Goal: Transaction & Acquisition: Purchase product/service

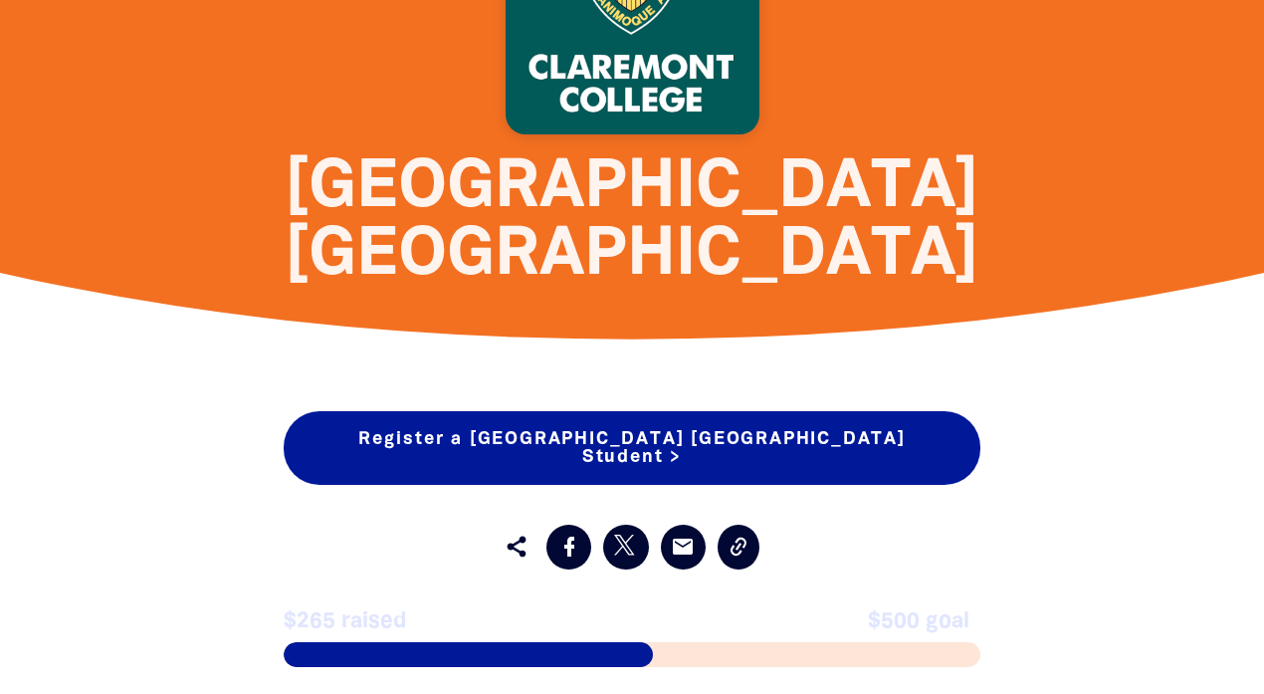
scroll to position [896, 0]
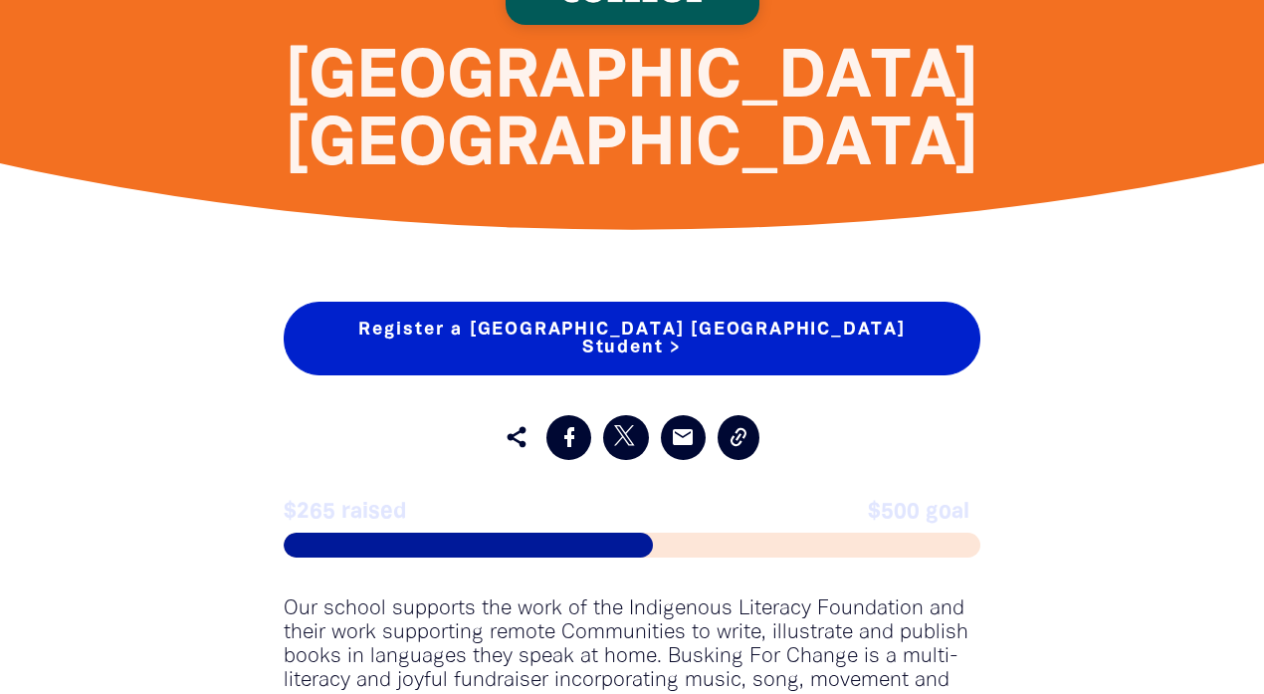
click at [626, 301] on link "Register a [GEOGRAPHIC_DATA] [GEOGRAPHIC_DATA] Student >" at bounding box center [632, 338] width 697 height 74
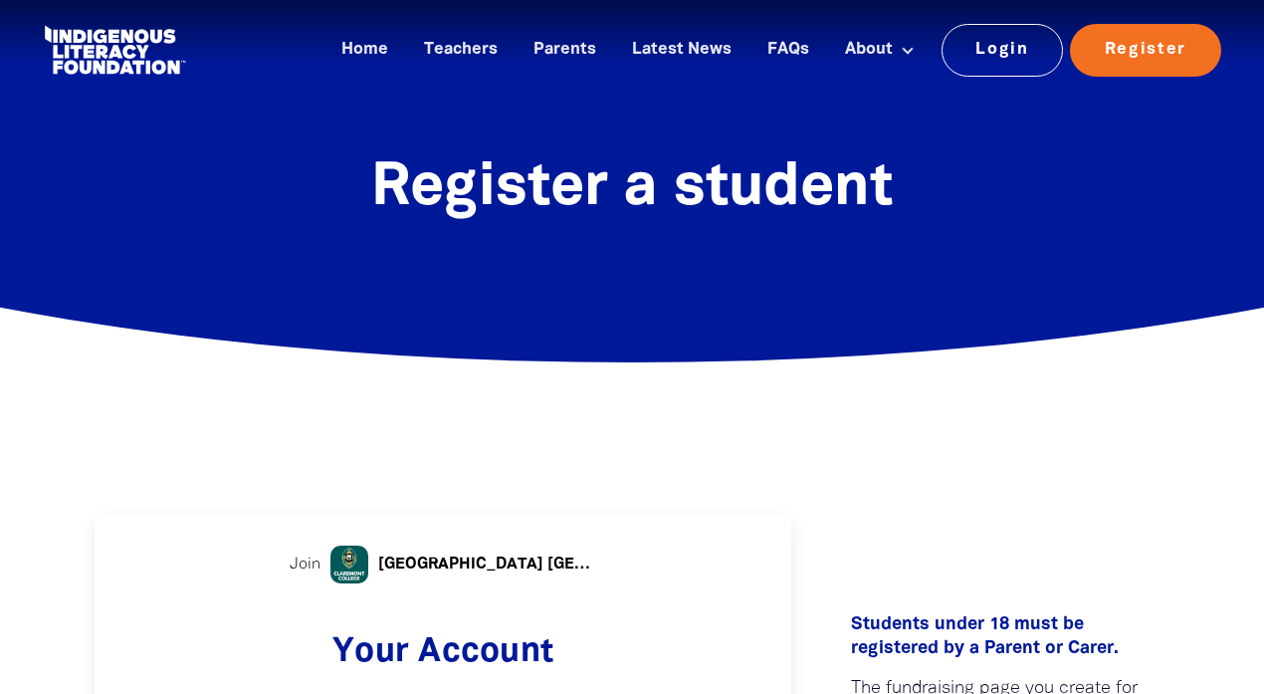
select select "AU"
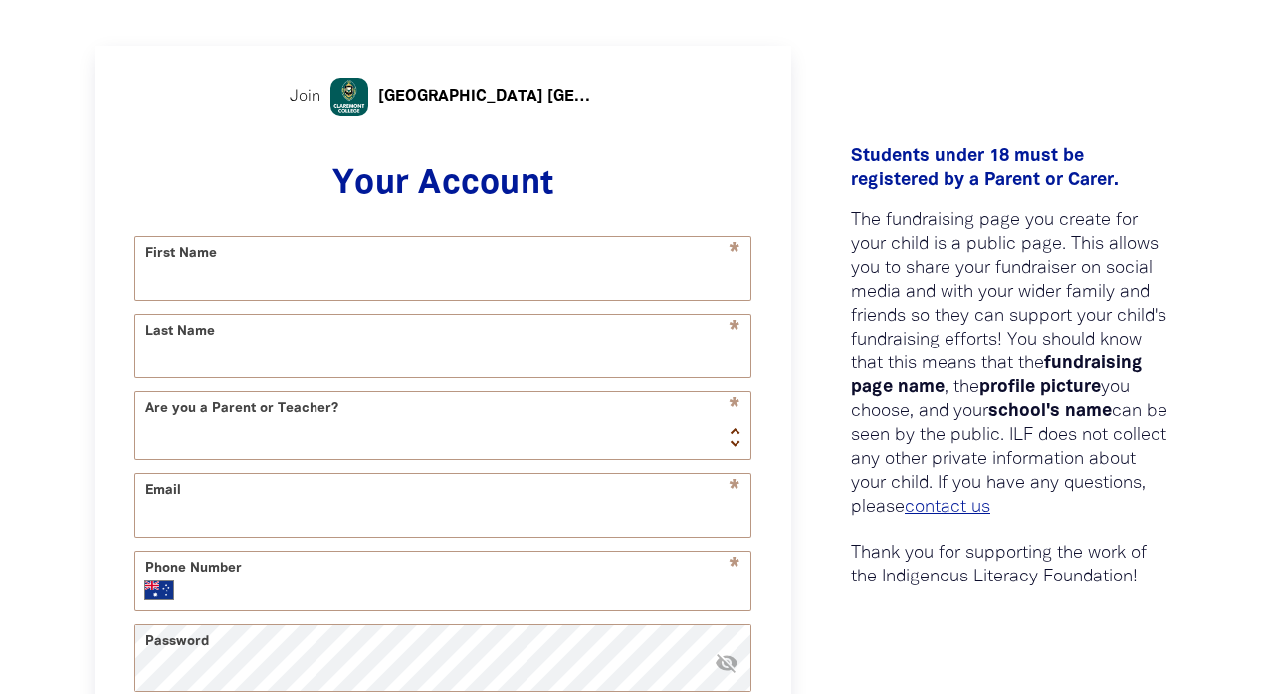
scroll to position [498, 0]
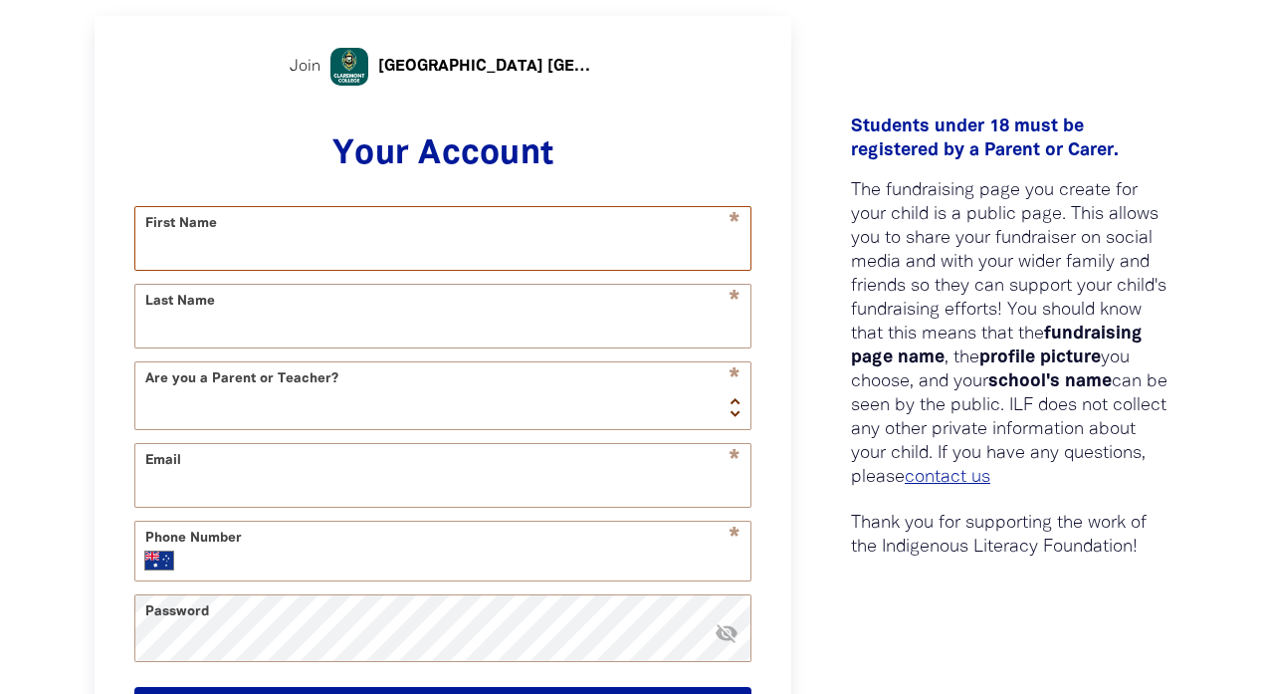
click at [271, 248] on input "First Name" at bounding box center [442, 238] width 615 height 63
type input "First Markus"
type input "Franke"
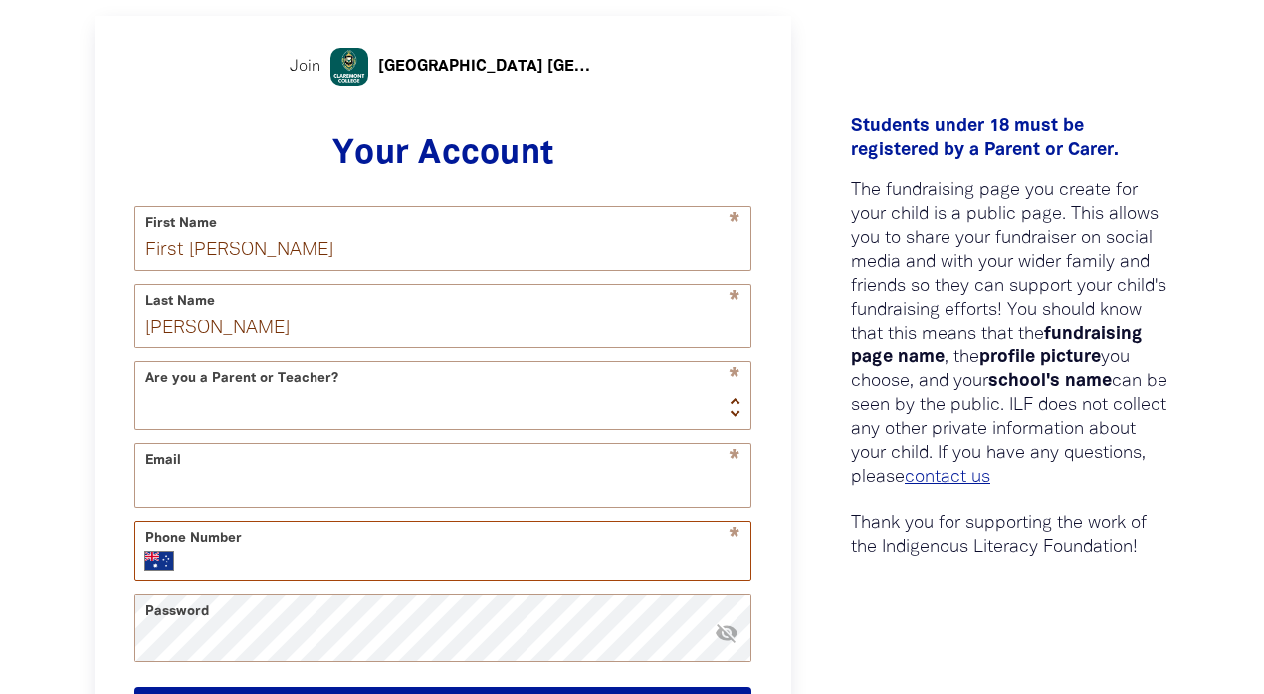
type input "+61 1234567"
drag, startPoint x: 181, startPoint y: 246, endPoint x: 91, endPoint y: 249, distance: 90.6
click at [91, 249] on div "0 1 2 3 Join Claremont College Randwick Your Account * First Name First Markus …" at bounding box center [443, 414] width 756 height 757
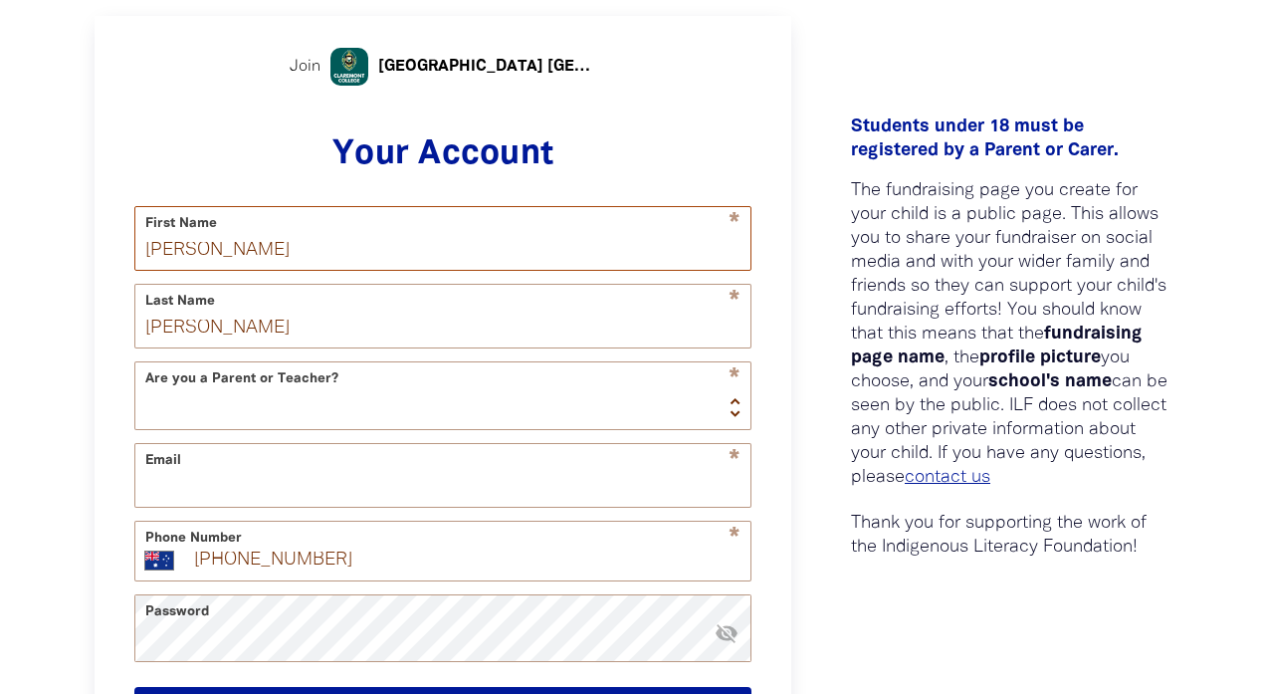
type input "[PERSON_NAME]"
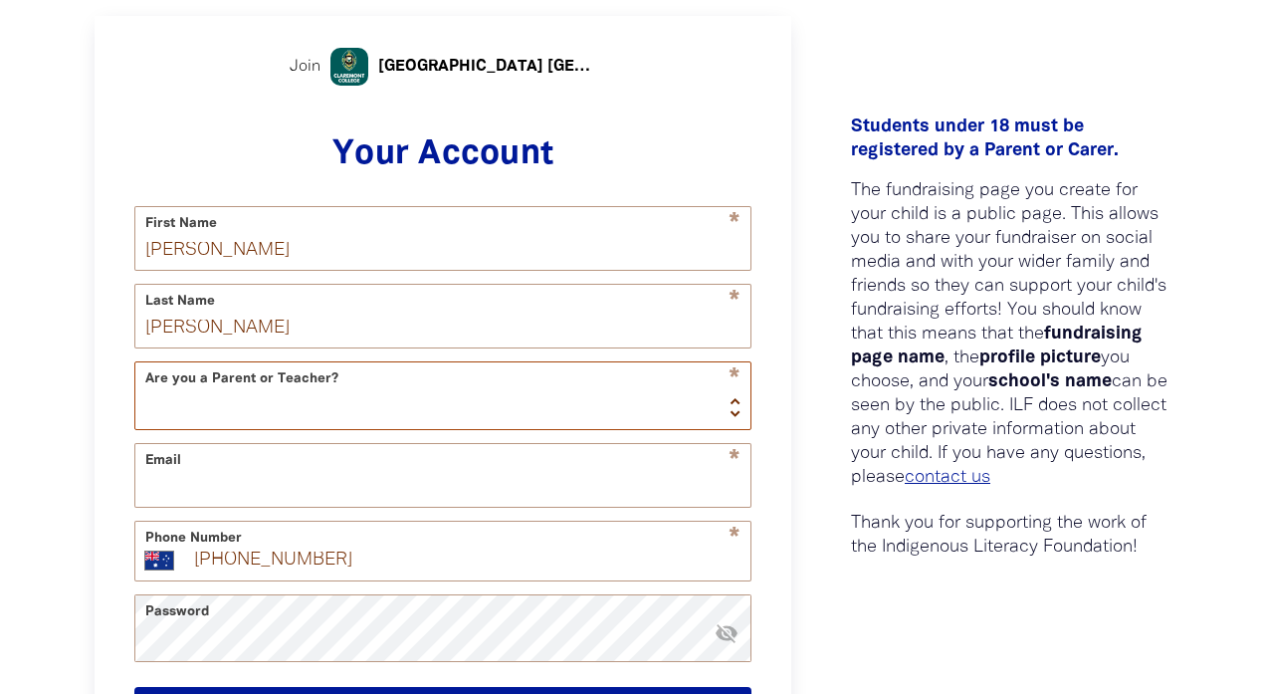
click at [215, 411] on select "Teacher Parent" at bounding box center [442, 395] width 615 height 67
select select "parent"
click at [135, 367] on select "Teacher Parent" at bounding box center [442, 395] width 615 height 67
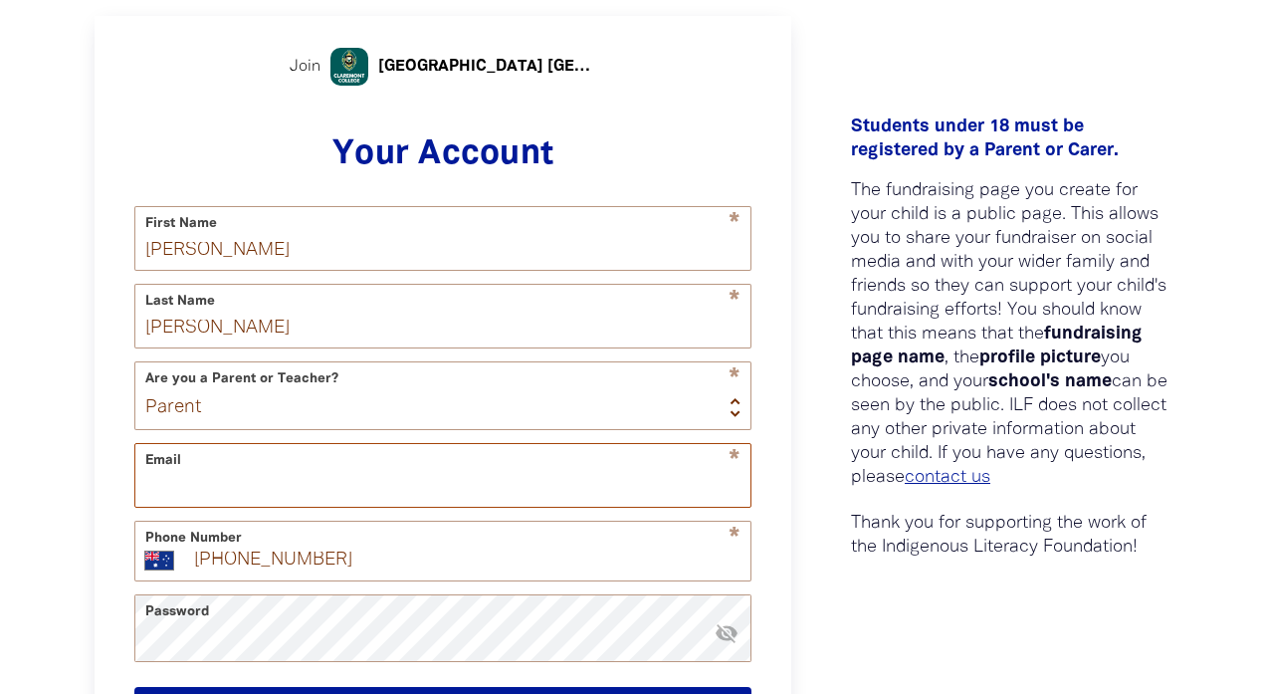
click at [224, 493] on input "Email" at bounding box center [442, 475] width 615 height 63
type input "markus.s.franke@gmail.com"
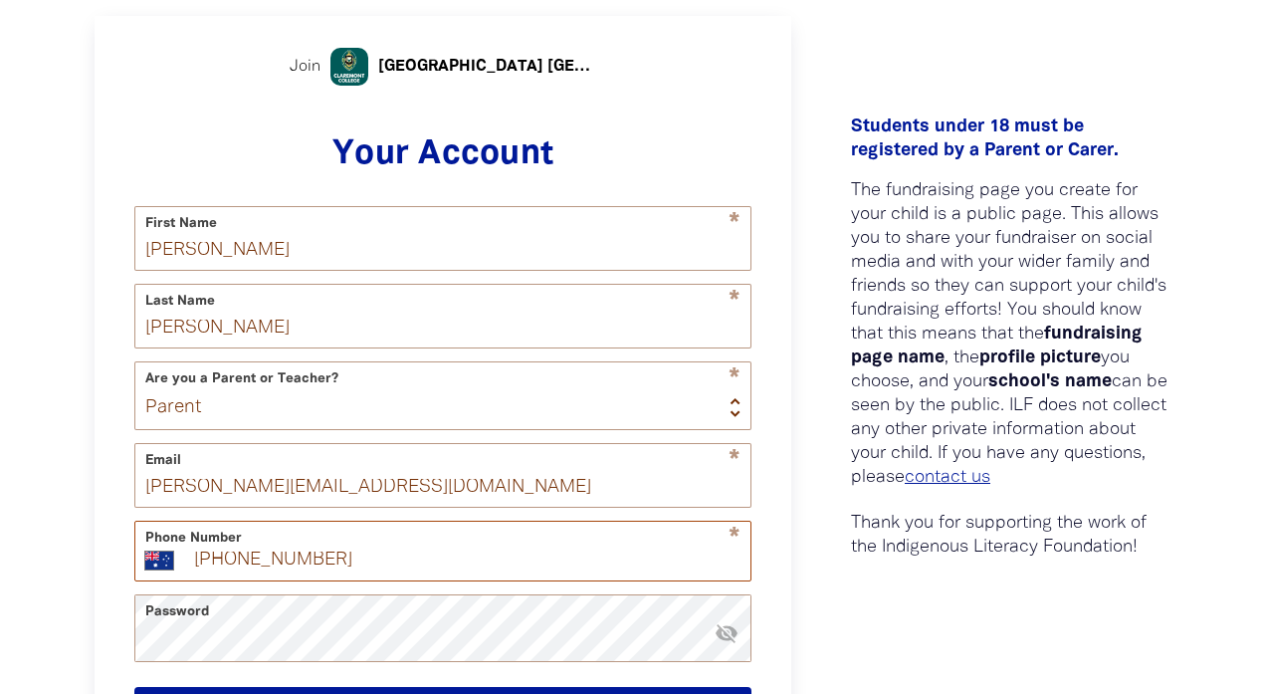
click at [351, 565] on input "+61 1234567" at bounding box center [466, 560] width 548 height 20
type input "+61 488 998 977"
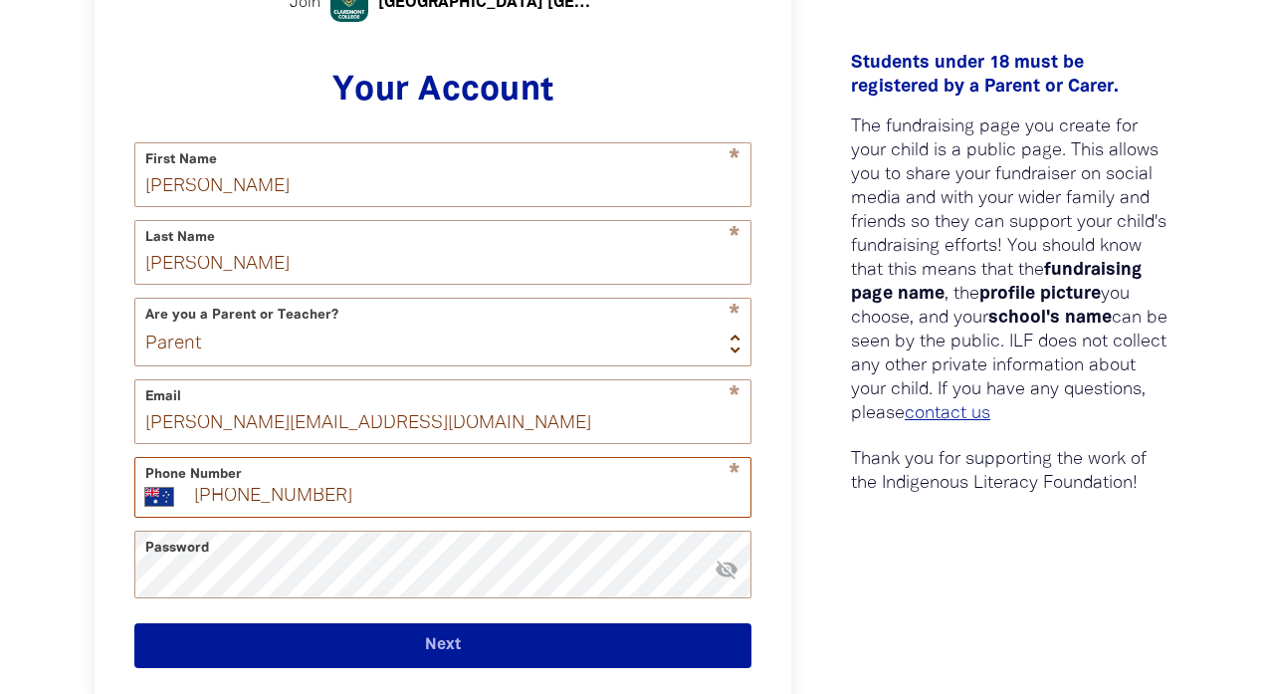
scroll to position [597, 0]
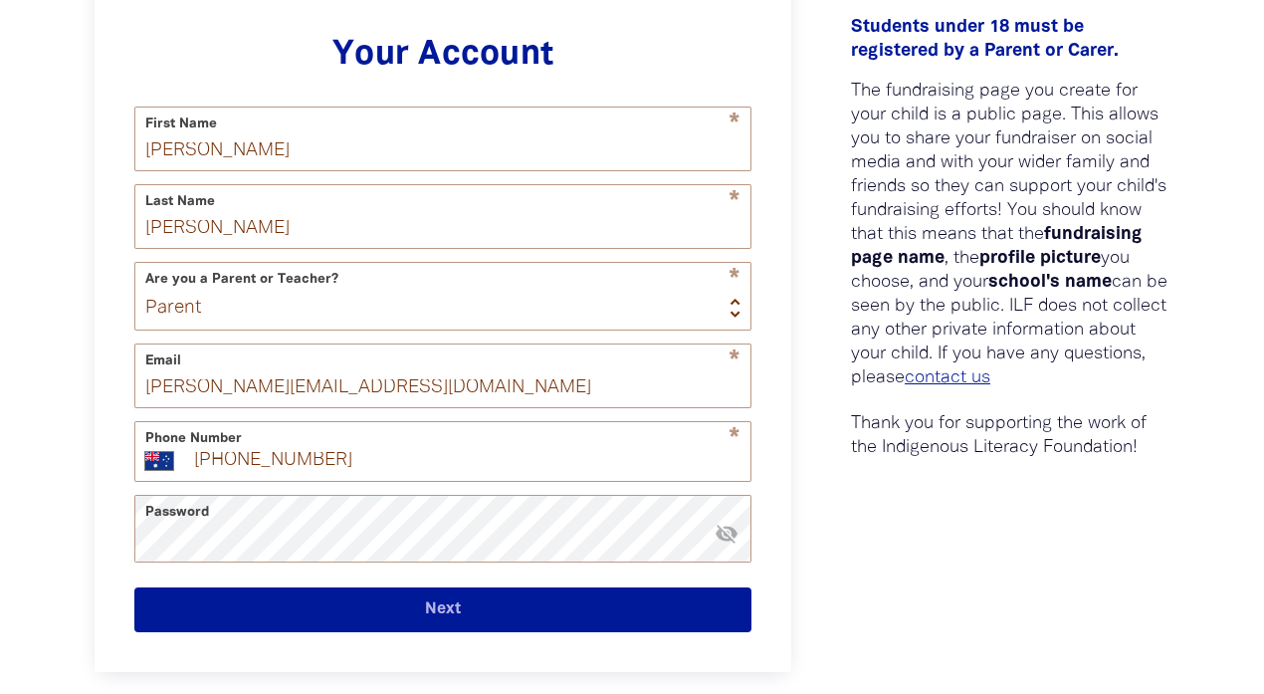
click at [436, 602] on button "Next" at bounding box center [442, 609] width 617 height 45
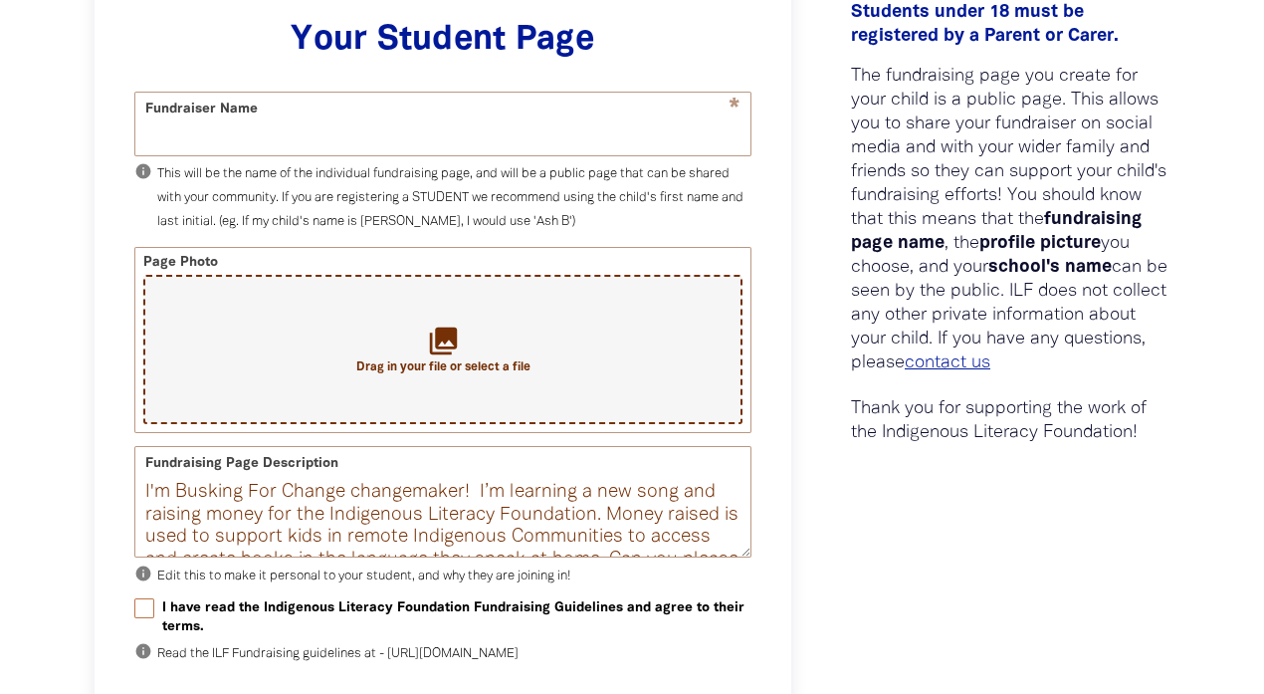
scroll to position [592, 0]
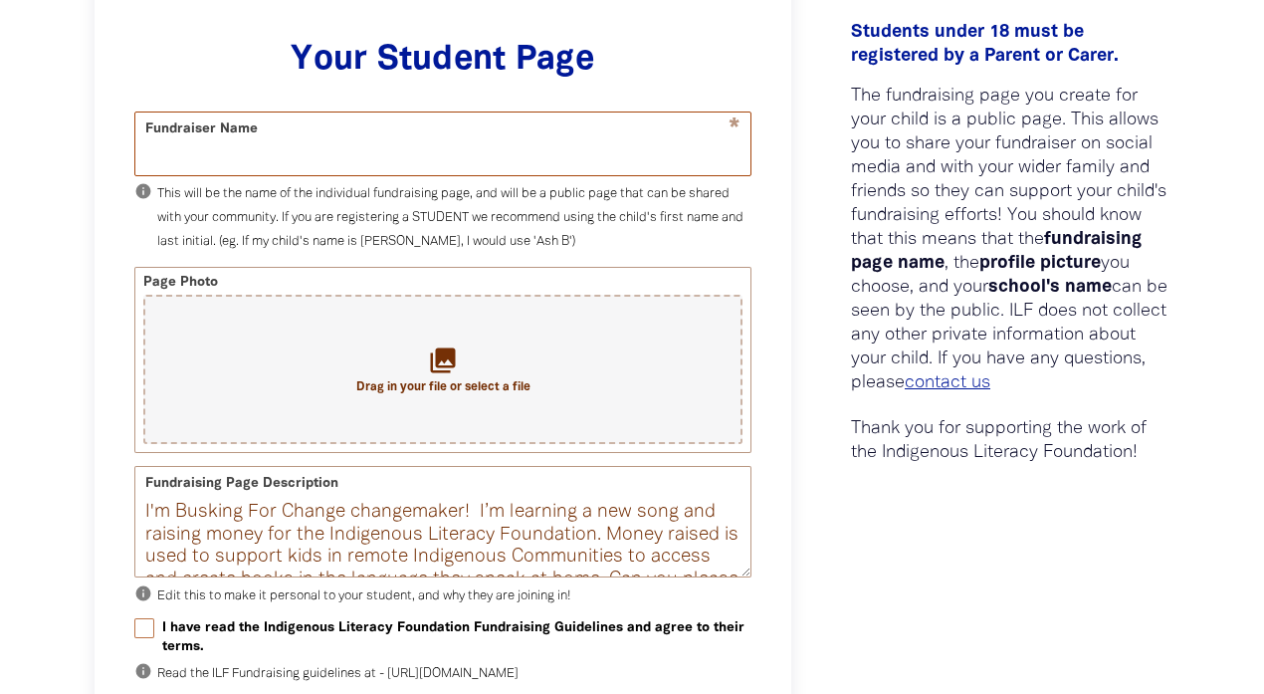
click at [240, 149] on input "Fundraiser Name" at bounding box center [442, 143] width 615 height 63
type input "[PERSON_NAME]"
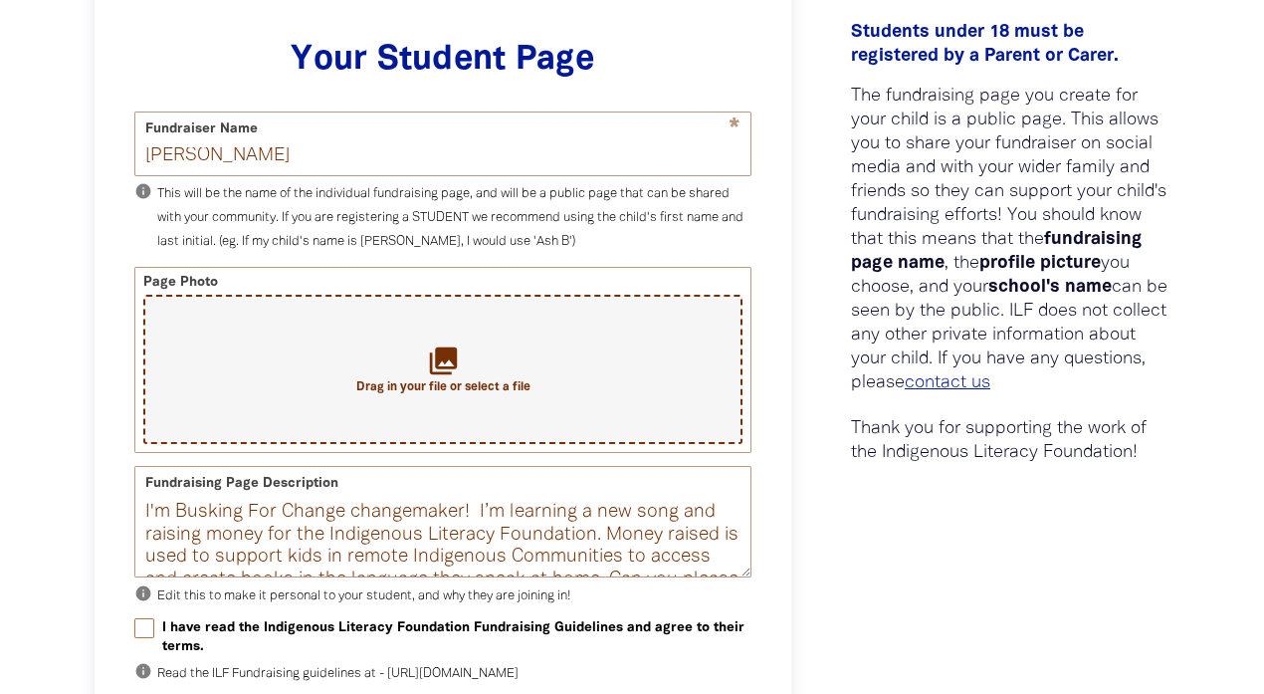
click at [431, 356] on icon "collections" at bounding box center [443, 359] width 33 height 33
type input "C:\fakepath\IMG_5725 (1).jpg"
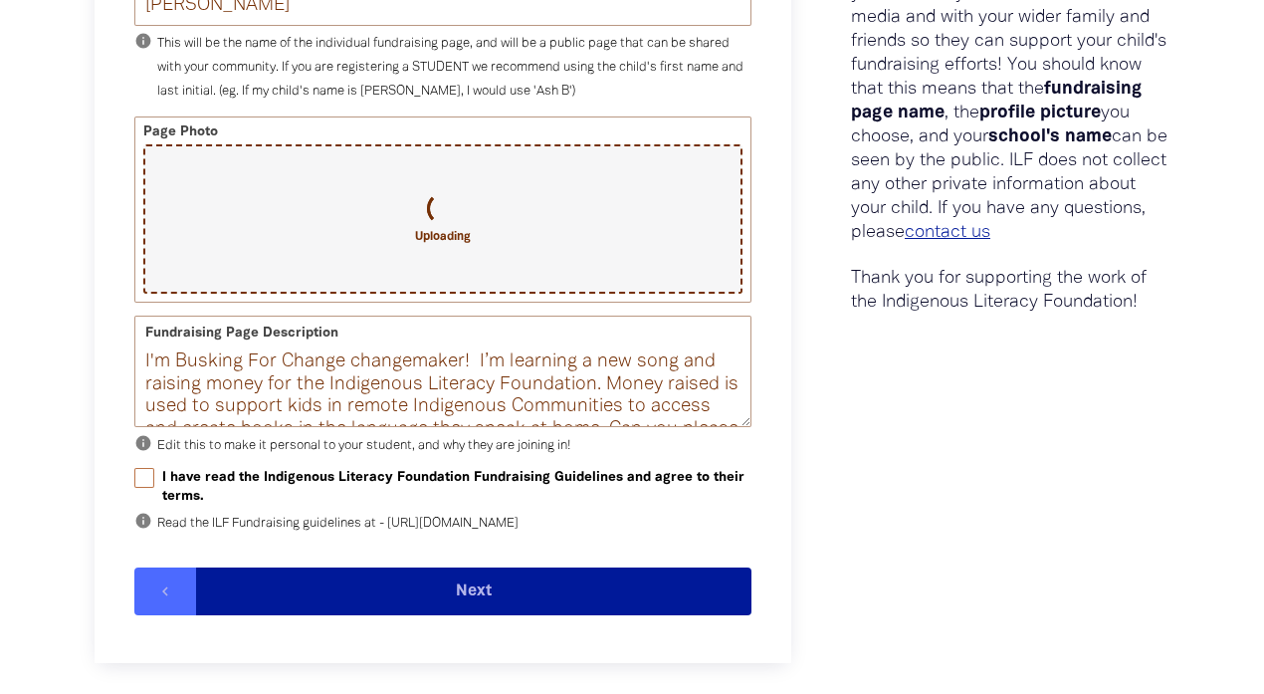
scroll to position [791, 0]
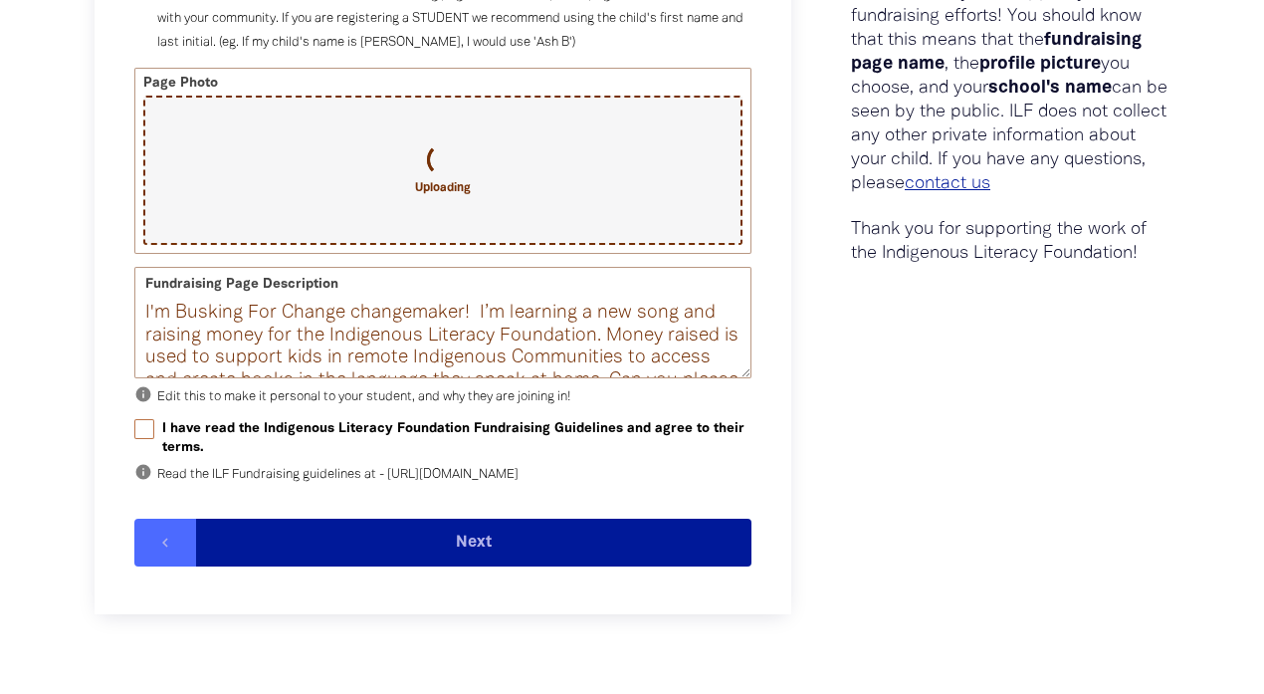
click at [149, 431] on input "I have read the Indigenous Literacy Foundation Fundraising Guidelines and agree…" at bounding box center [144, 429] width 20 height 20
checkbox input "true"
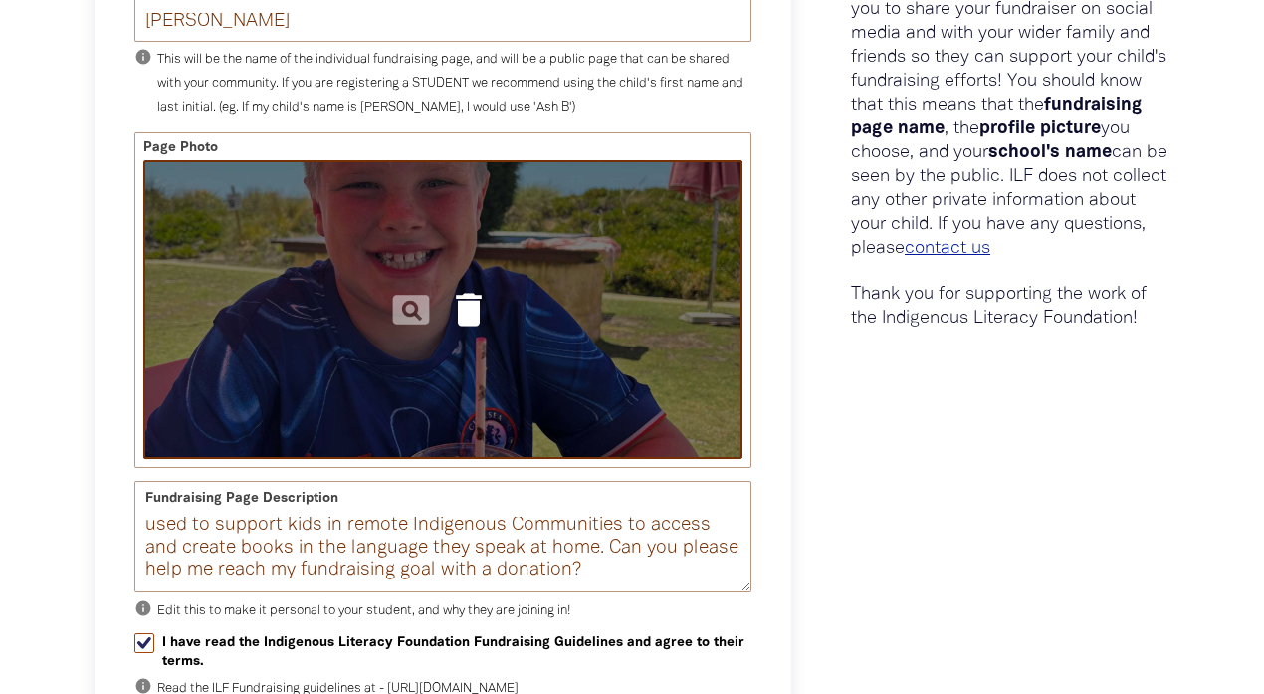
scroll to position [692, 0]
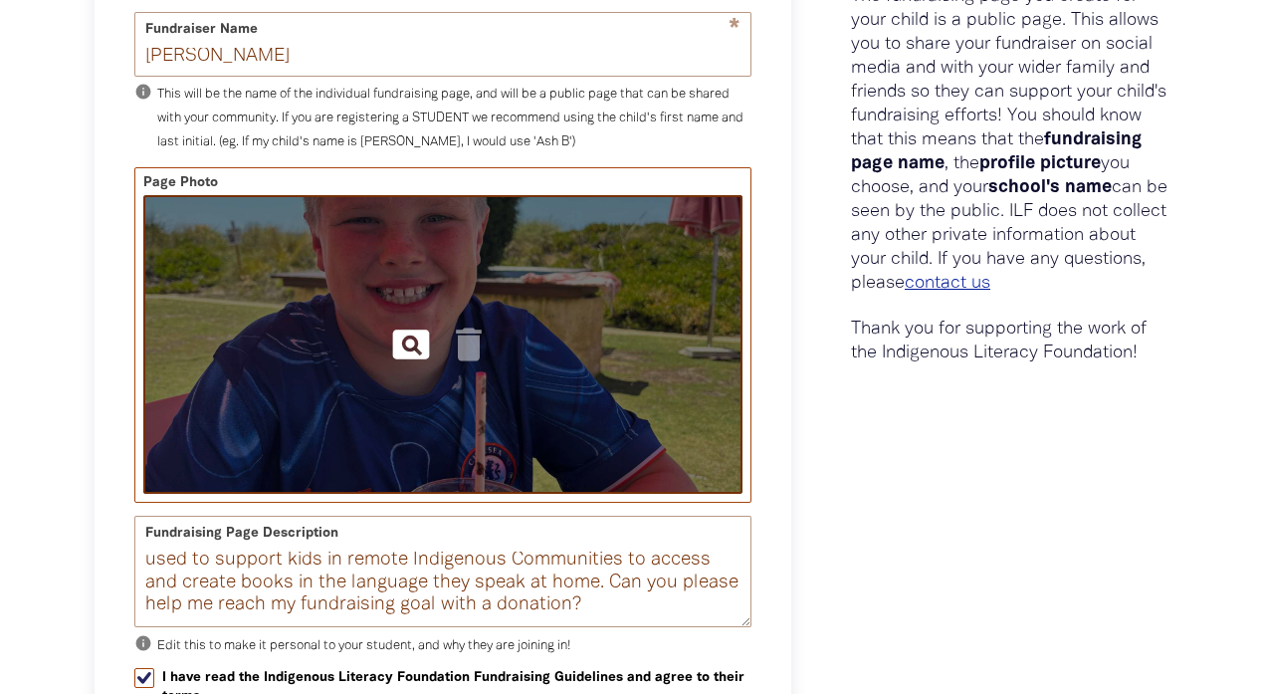
click at [407, 341] on icon "pageview" at bounding box center [411, 344] width 44 height 44
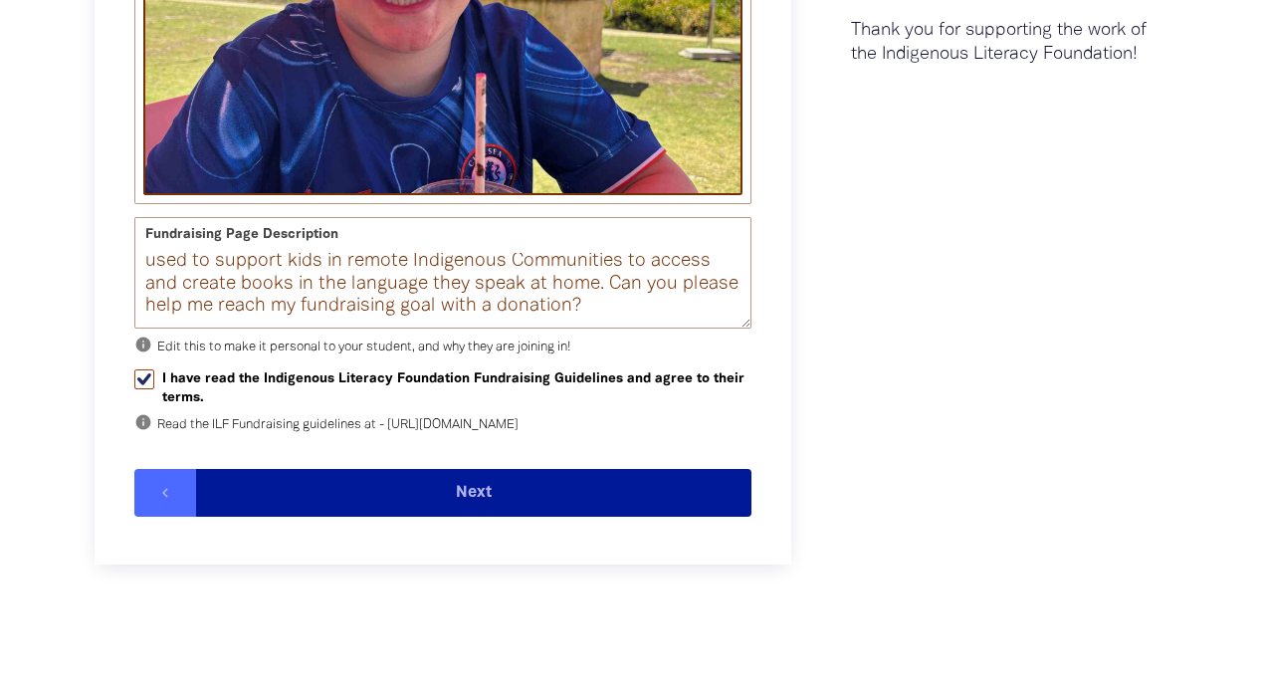
click at [470, 516] on button "Next" at bounding box center [473, 493] width 555 height 48
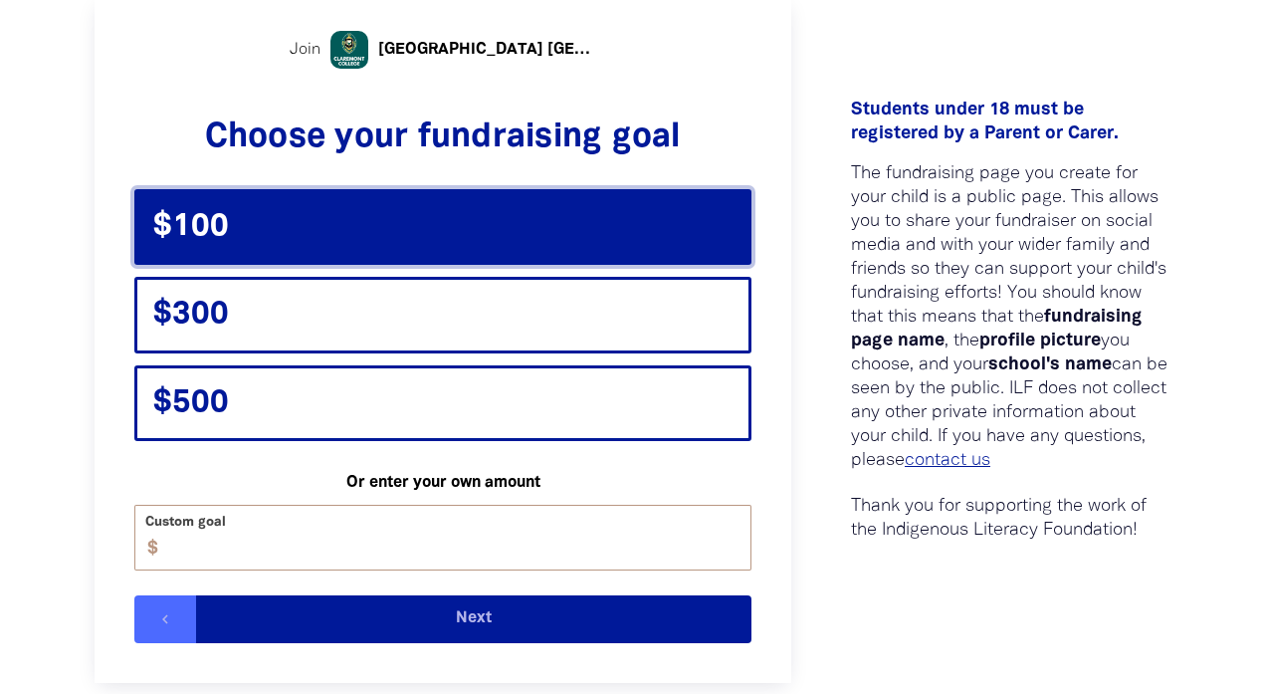
scroll to position [511, 0]
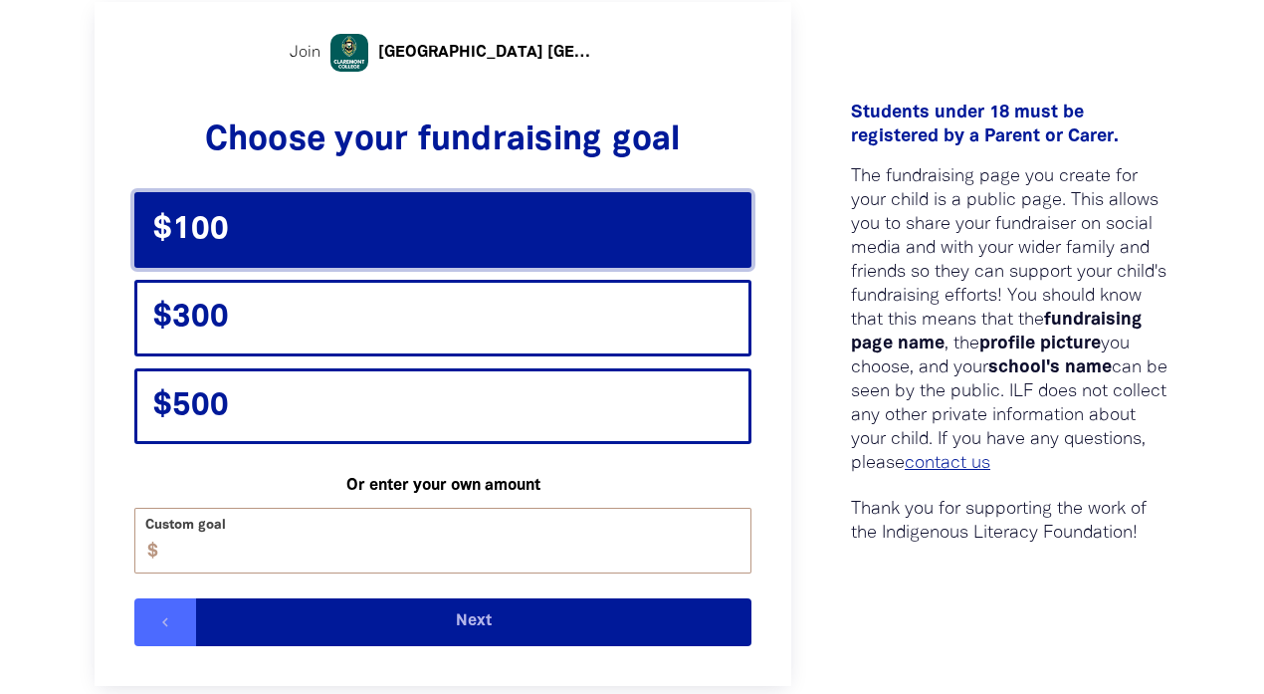
click at [273, 228] on span "$100" at bounding box center [269, 230] width 232 height 38
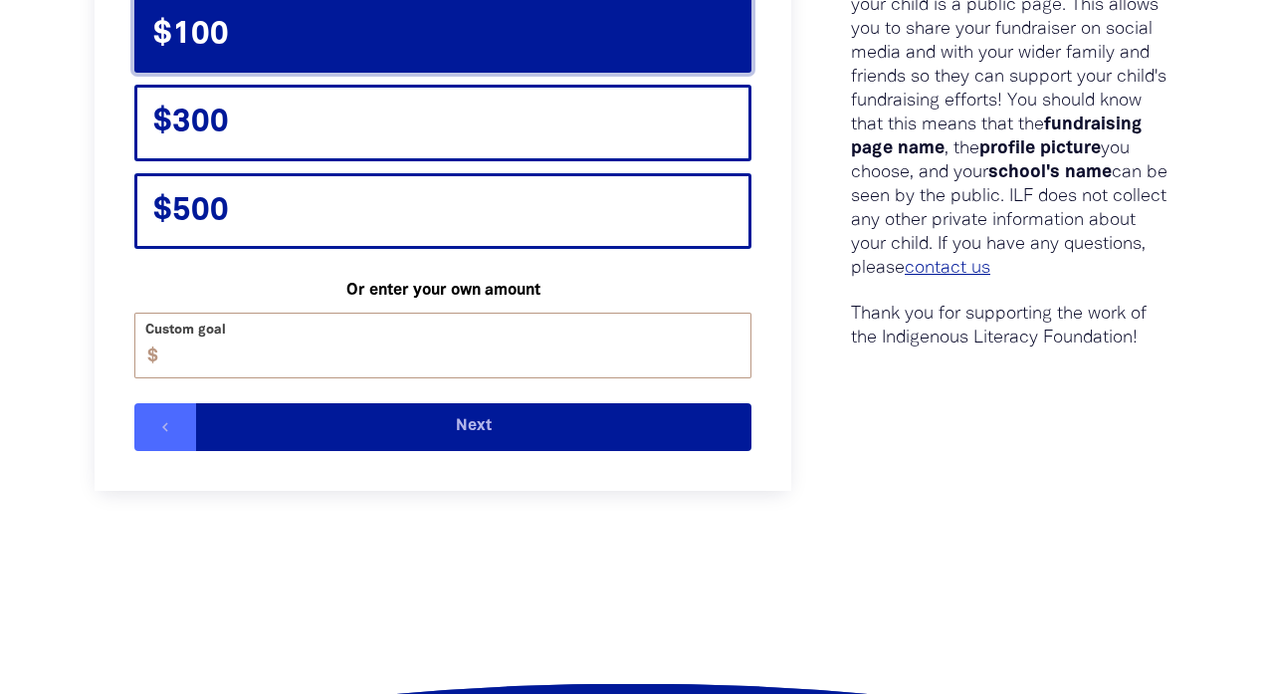
scroll to position [710, 0]
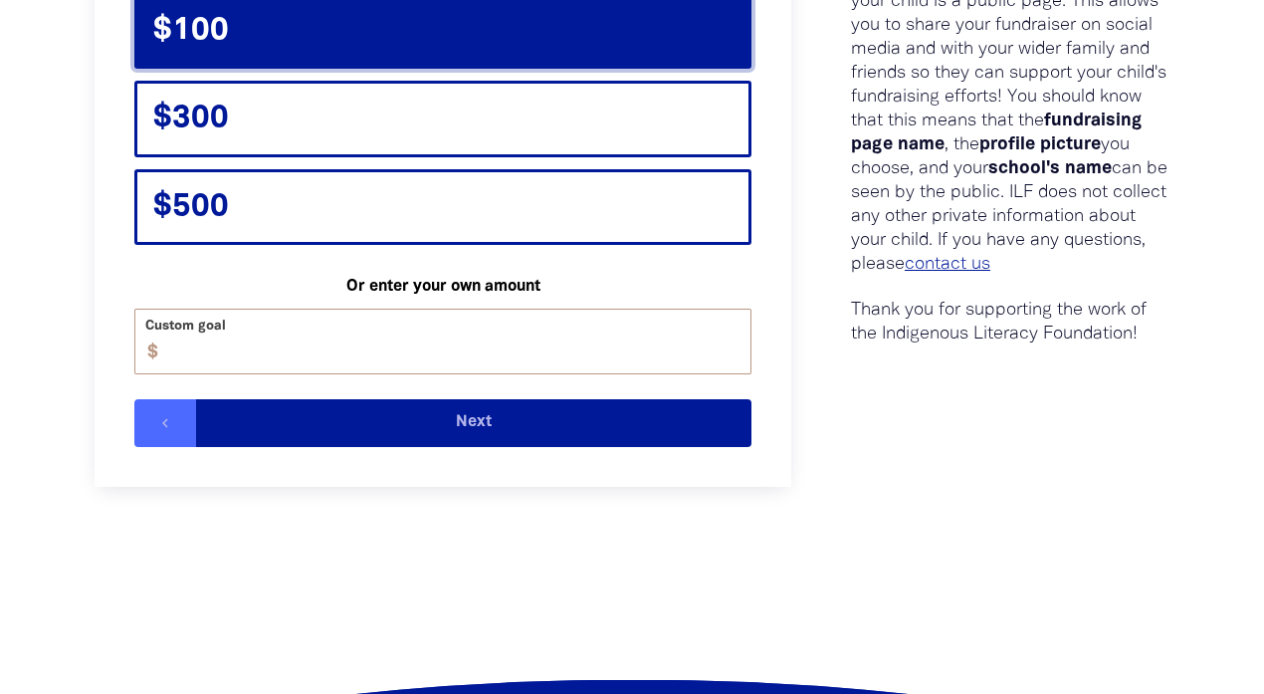
click at [485, 422] on button "Next" at bounding box center [473, 423] width 555 height 48
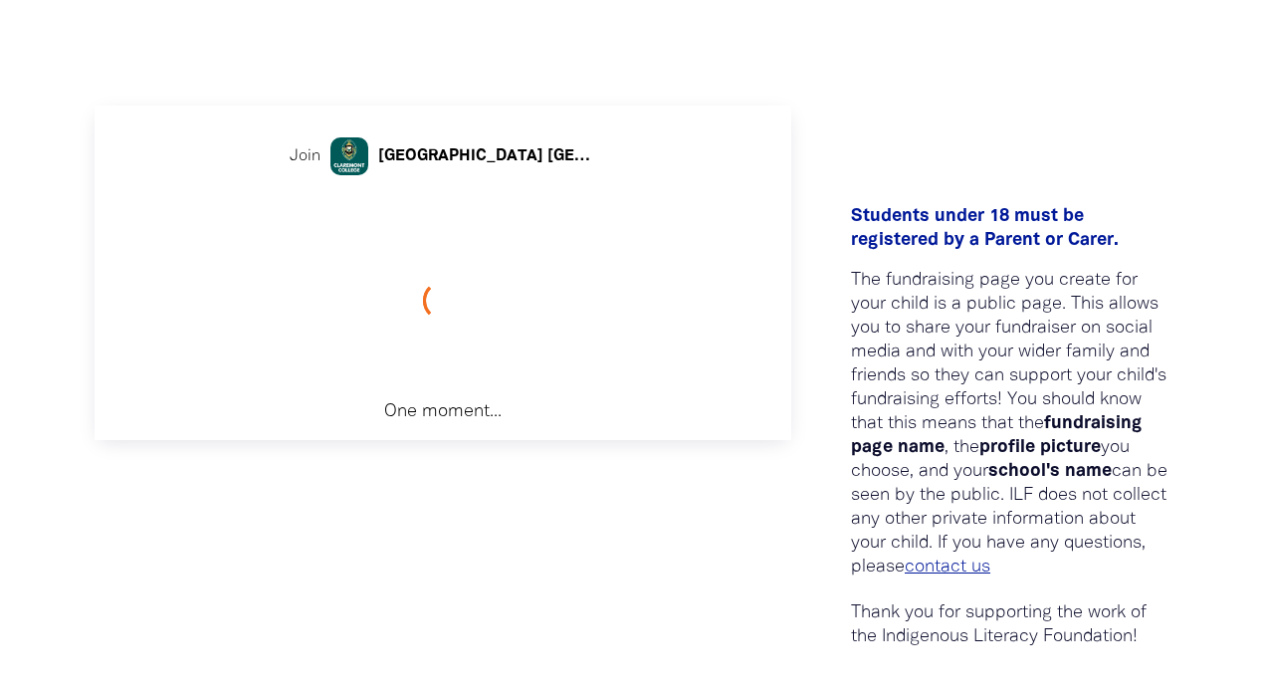
scroll to position [403, 0]
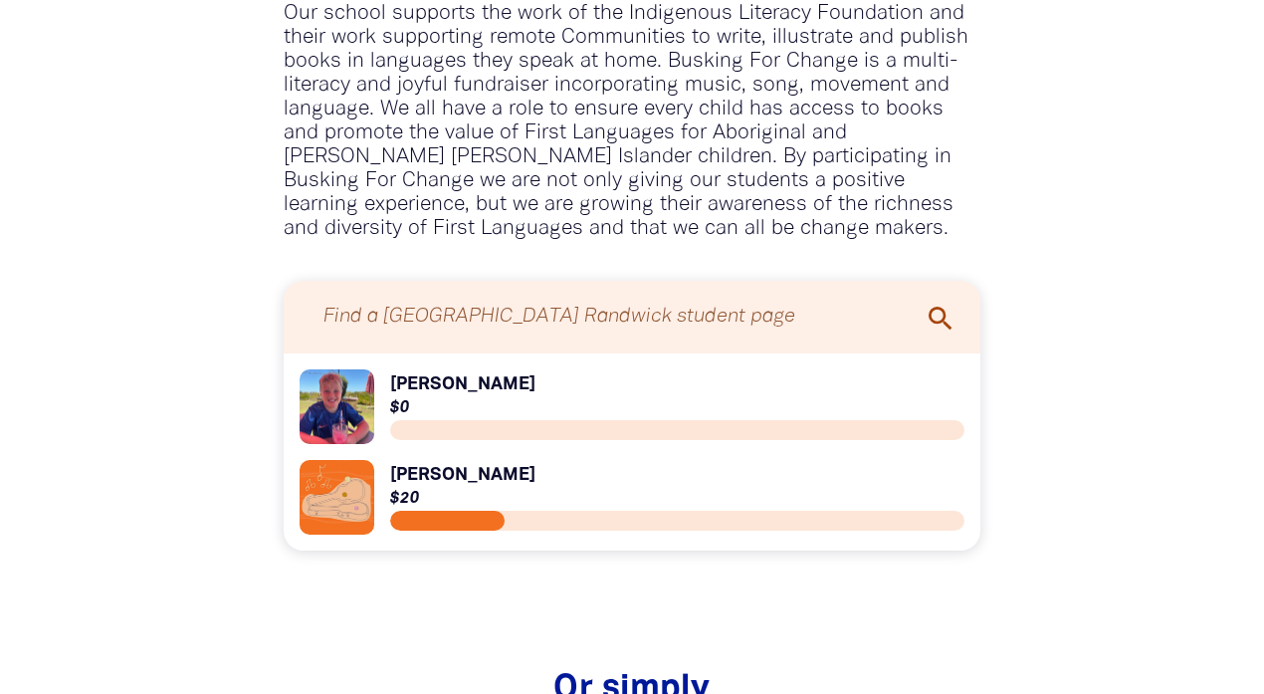
scroll to position [1493, 0]
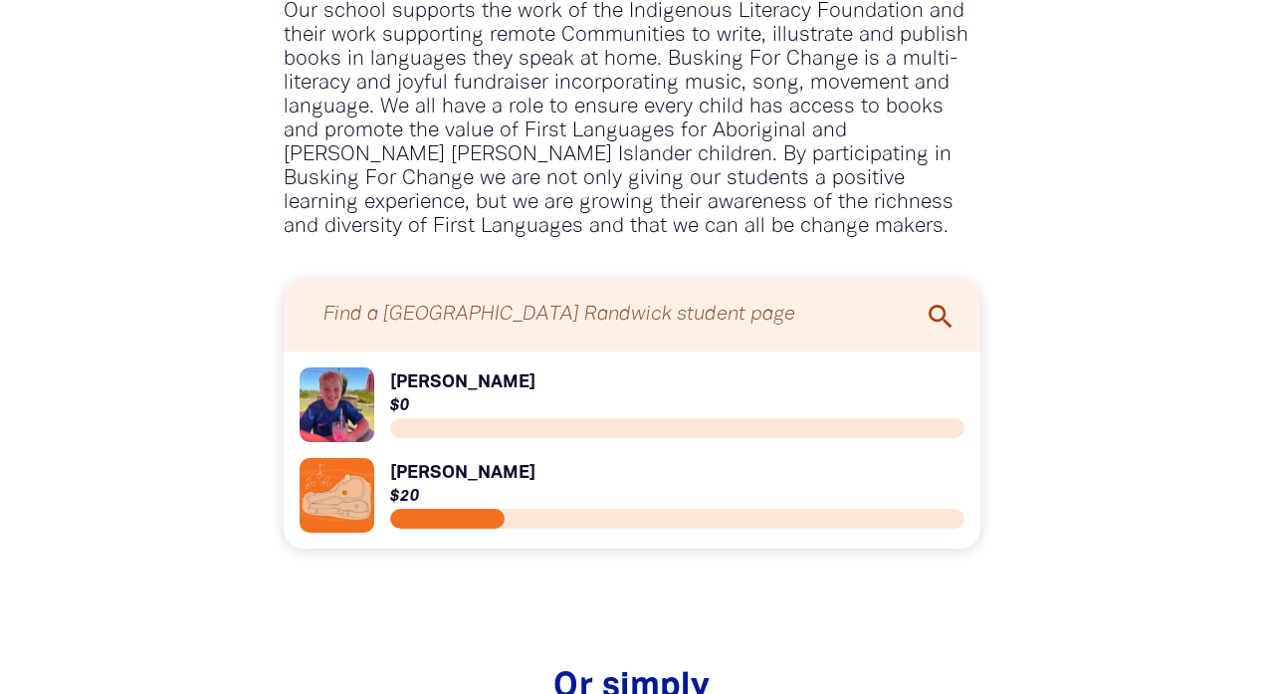
click at [355, 367] on link "Link to [PERSON_NAME]" at bounding box center [632, 404] width 665 height 75
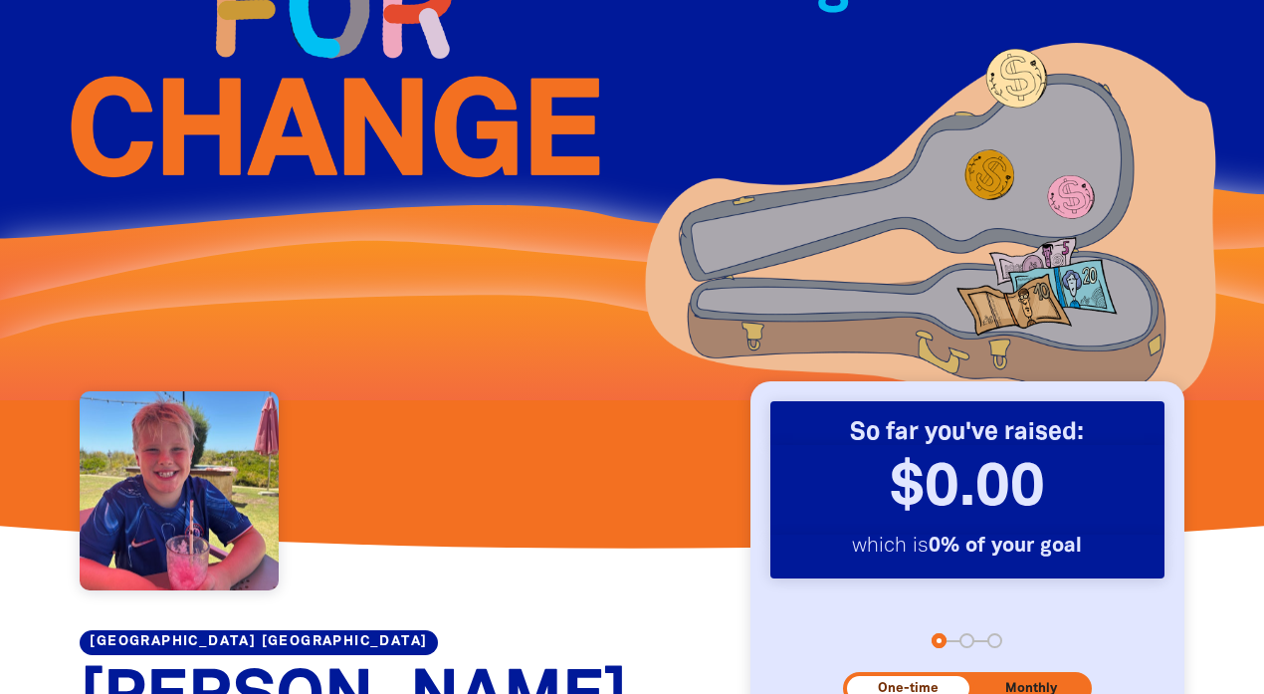
scroll to position [1095, 0]
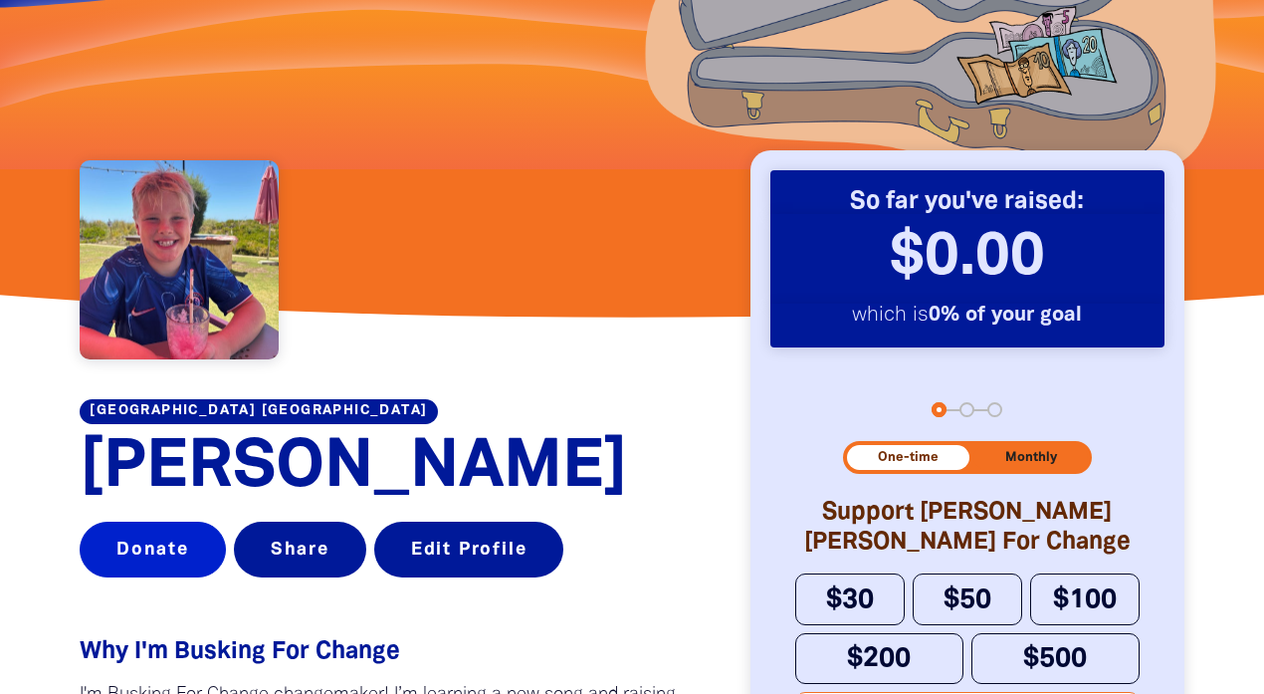
click at [156, 545] on button "Donate" at bounding box center [153, 549] width 146 height 56
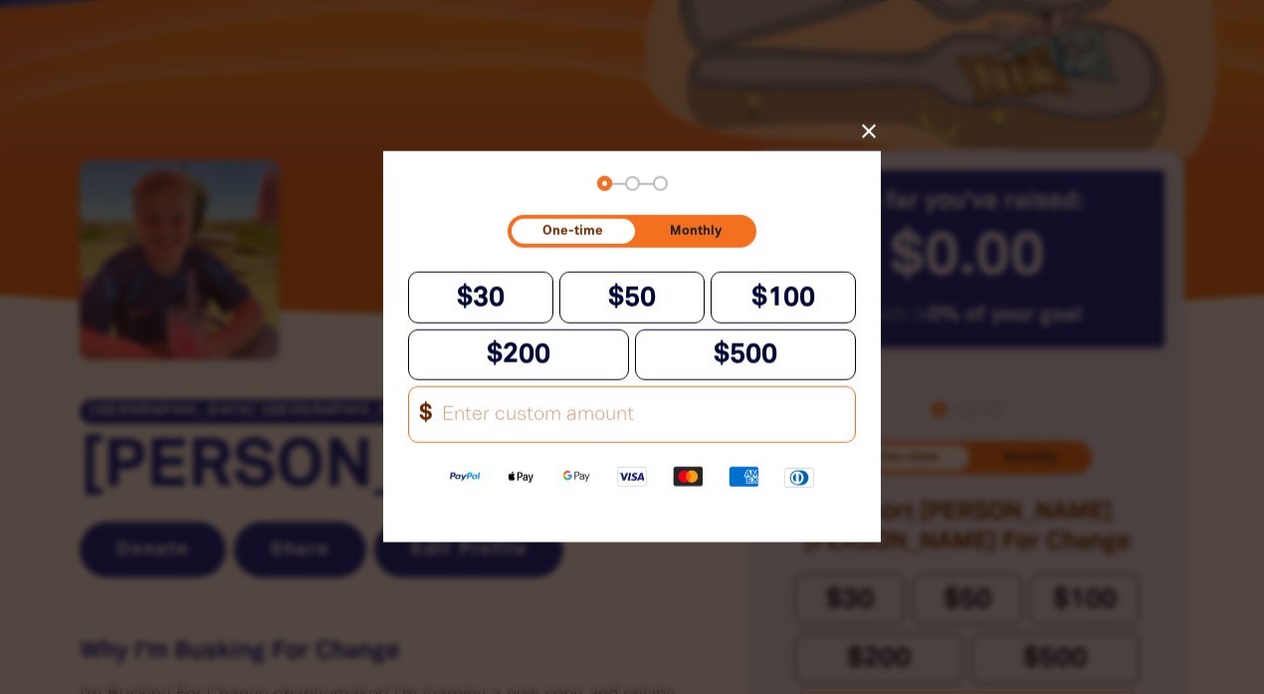
click at [569, 232] on span "One-time" at bounding box center [572, 231] width 61 height 13
click at [489, 436] on input "Other Amount" at bounding box center [642, 414] width 426 height 55
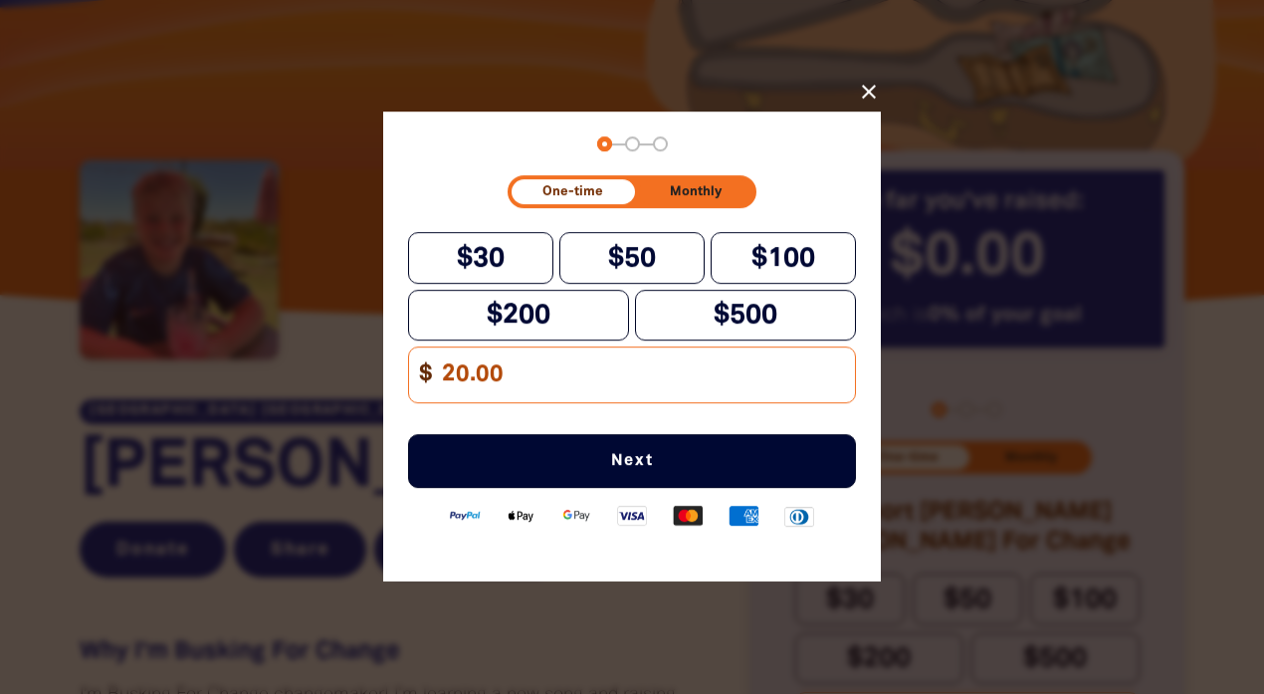
type input "20.00"
click at [629, 469] on span "Next" at bounding box center [632, 462] width 382 height 16
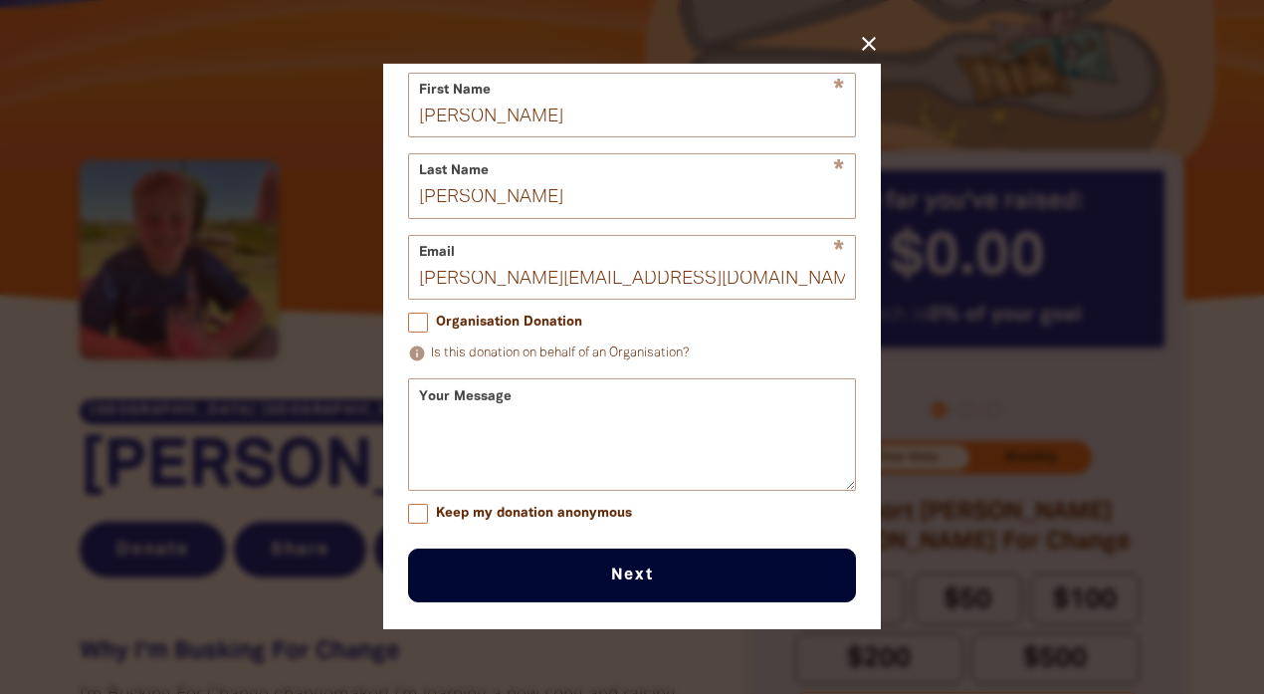
scroll to position [171, 0]
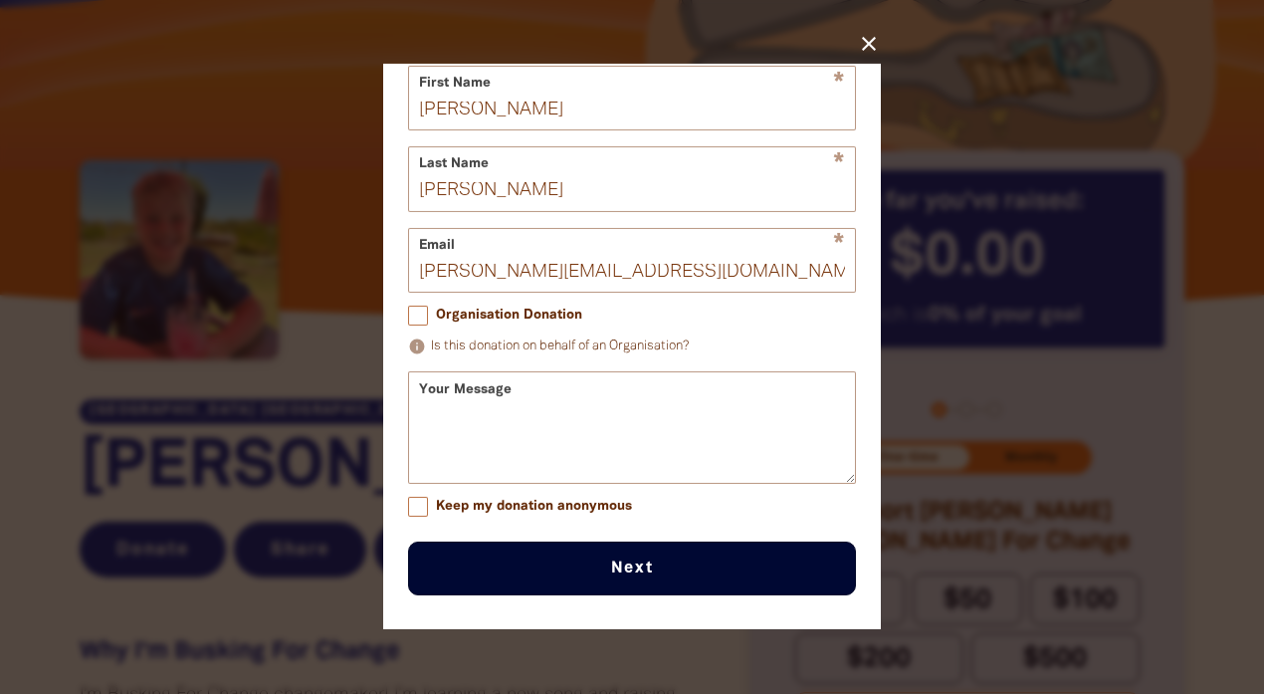
click at [472, 410] on div "Your Message" at bounding box center [632, 427] width 448 height 111
click at [440, 392] on div "Your Message" at bounding box center [632, 427] width 448 height 111
click at [410, 324] on input "Organisation Donation" at bounding box center [418, 315] width 20 height 20
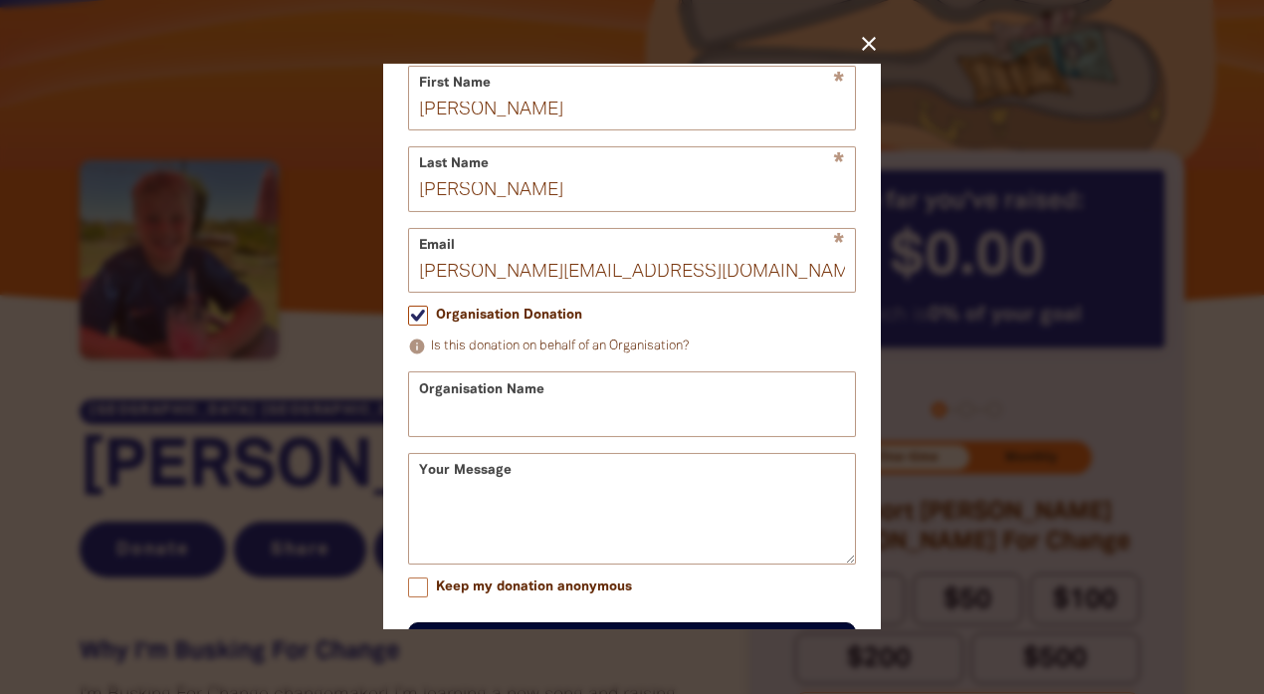
click at [410, 324] on input "Organisation Donation" at bounding box center [418, 315] width 20 height 20
checkbox input "false"
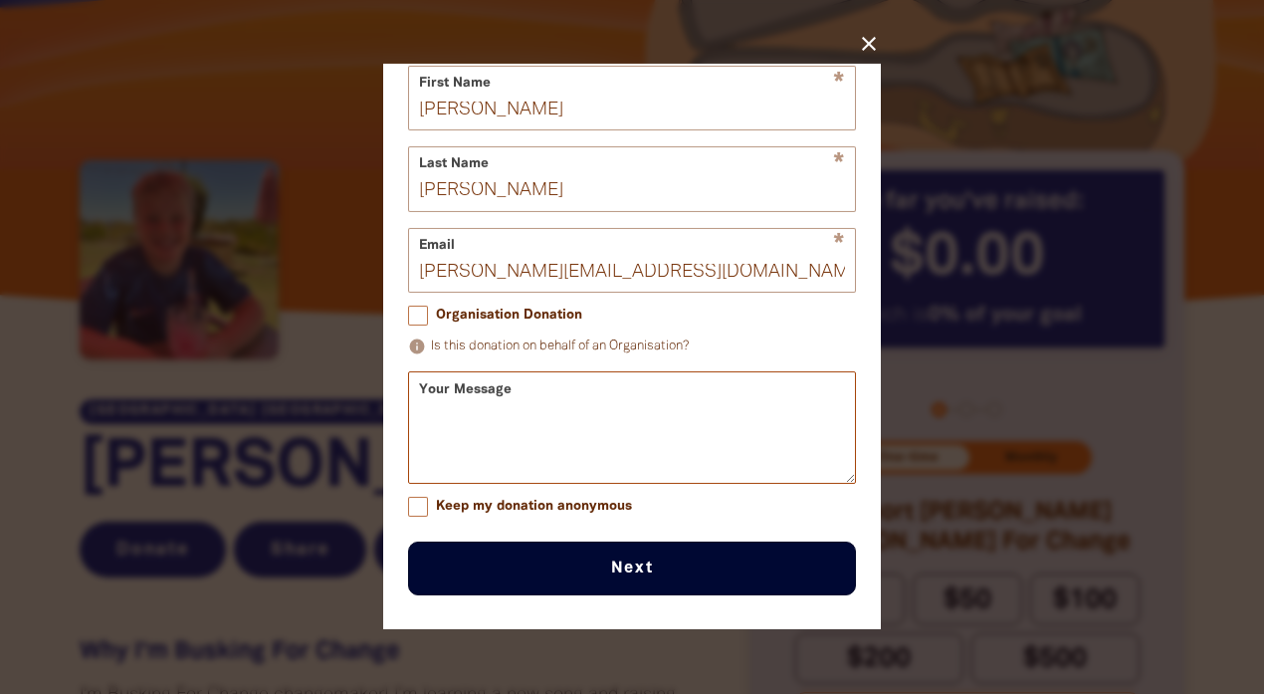
click at [475, 422] on textarea "Your Message" at bounding box center [632, 445] width 446 height 75
type textarea "Good Luck Cameron"
click at [621, 578] on button "Next chevron_right" at bounding box center [632, 568] width 448 height 54
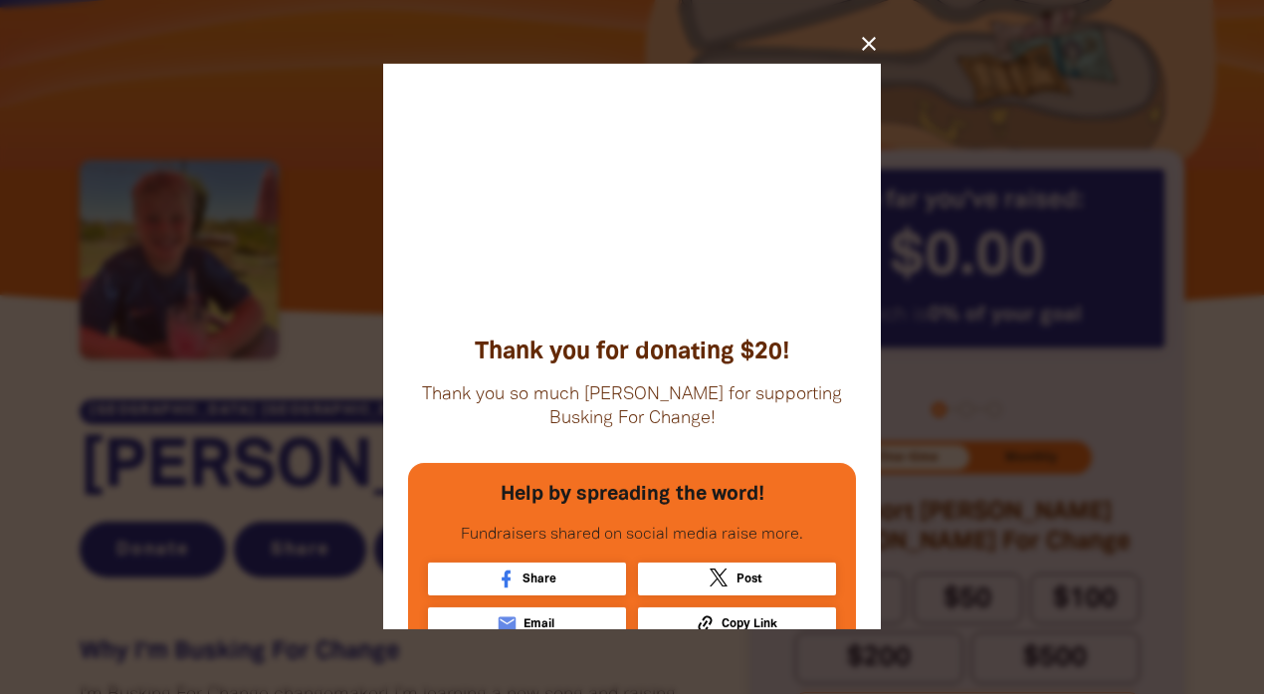
scroll to position [56, 0]
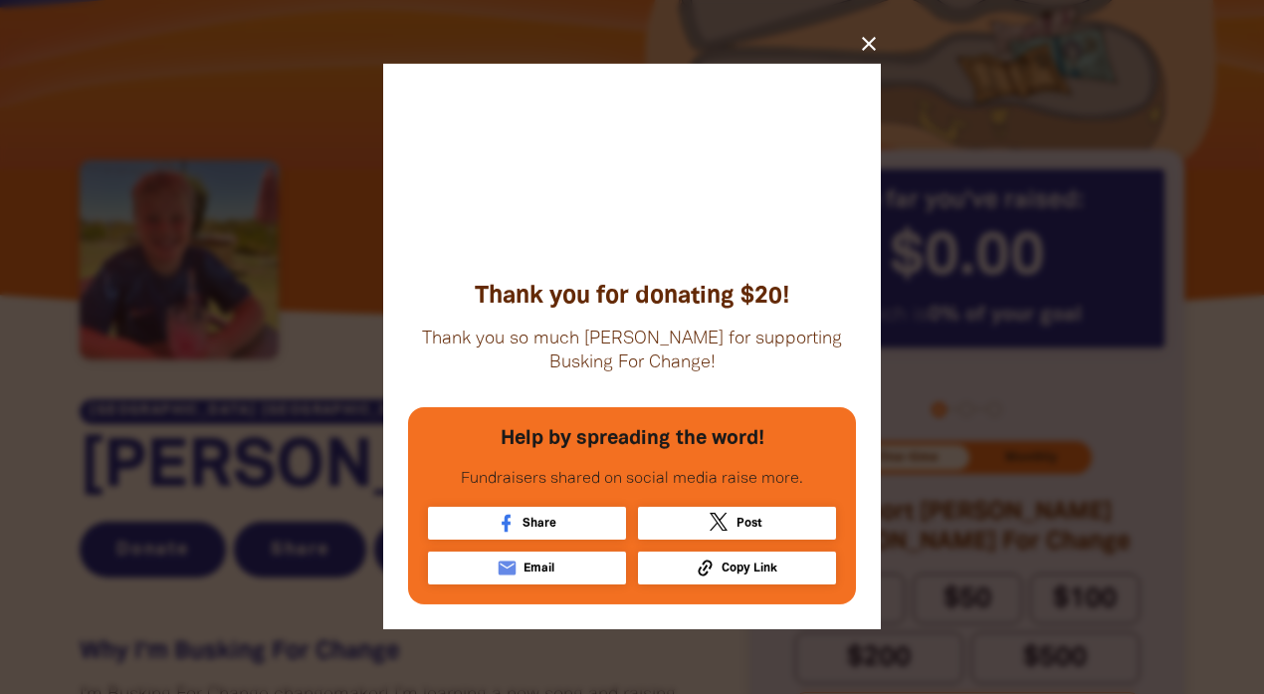
click at [875, 36] on icon "close" at bounding box center [869, 44] width 24 height 24
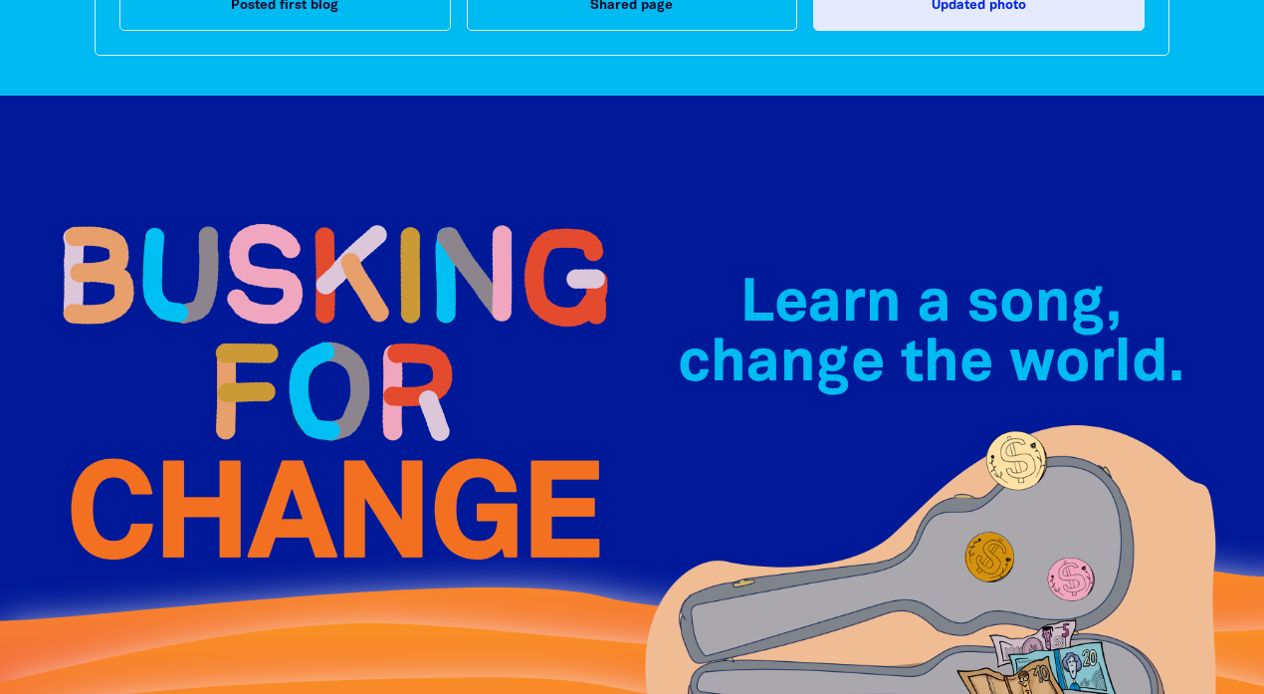
scroll to position [478, 0]
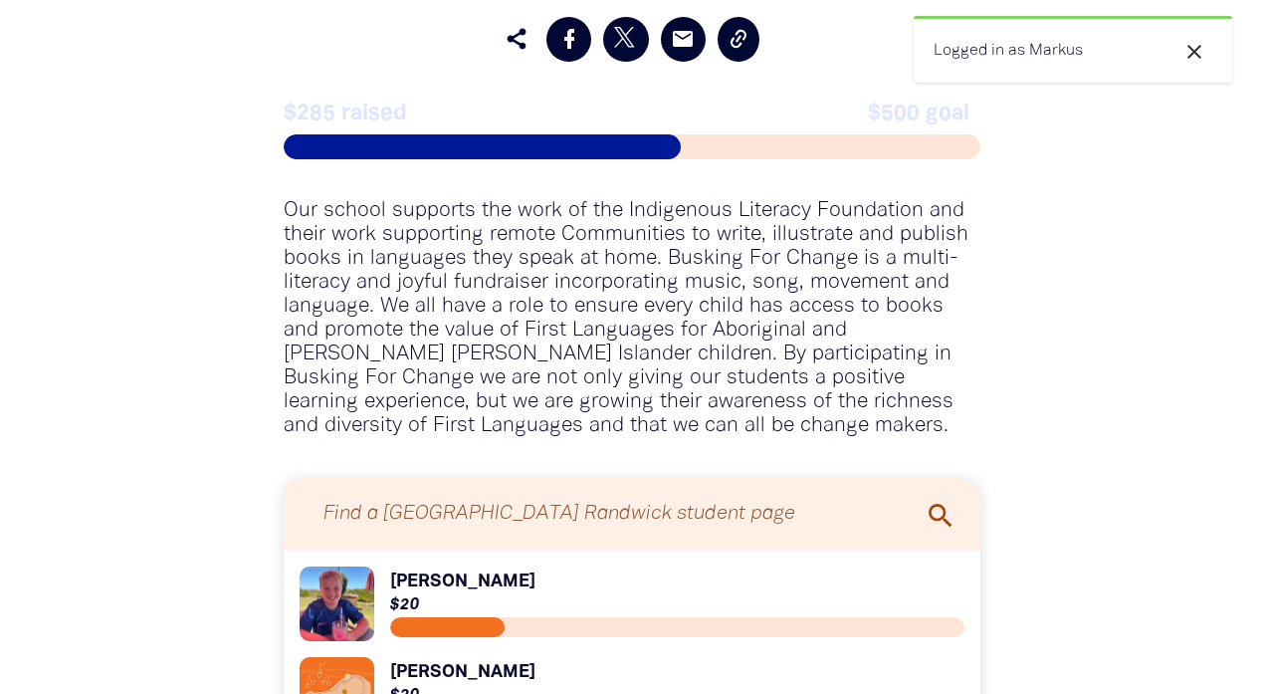
scroll to position [1393, 0]
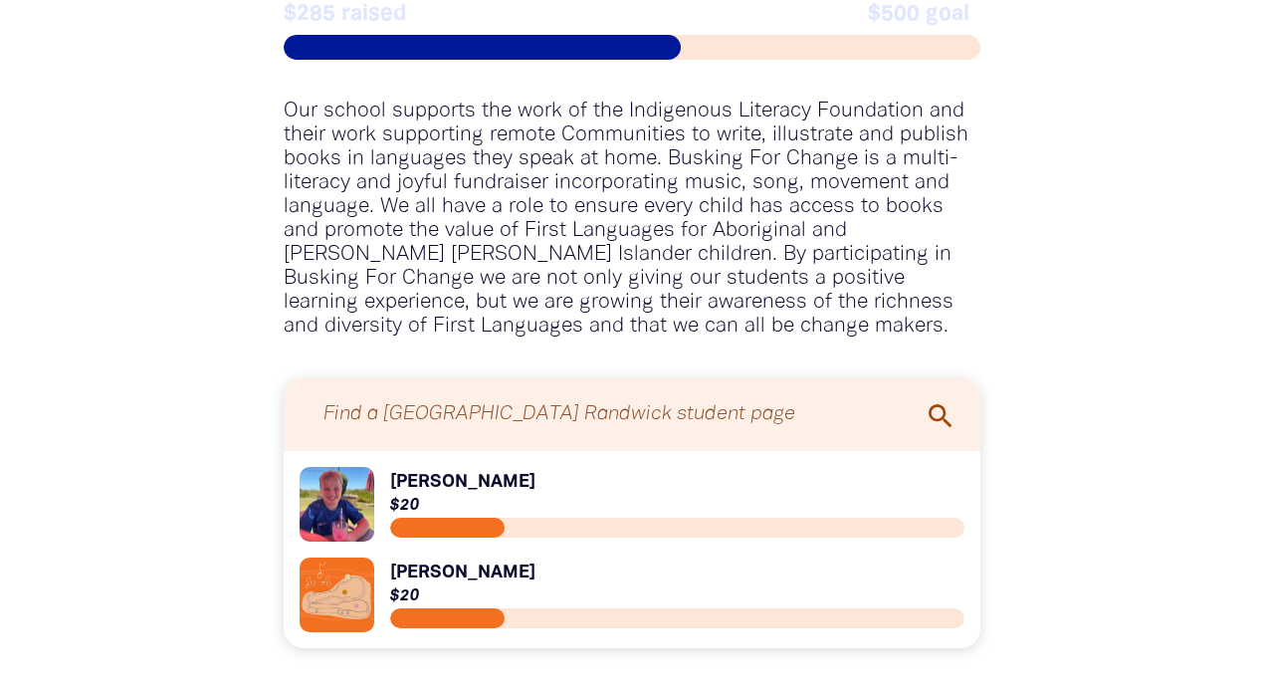
click at [348, 557] on link "Link to [PERSON_NAME]" at bounding box center [632, 594] width 665 height 75
